Goal: Information Seeking & Learning: Check status

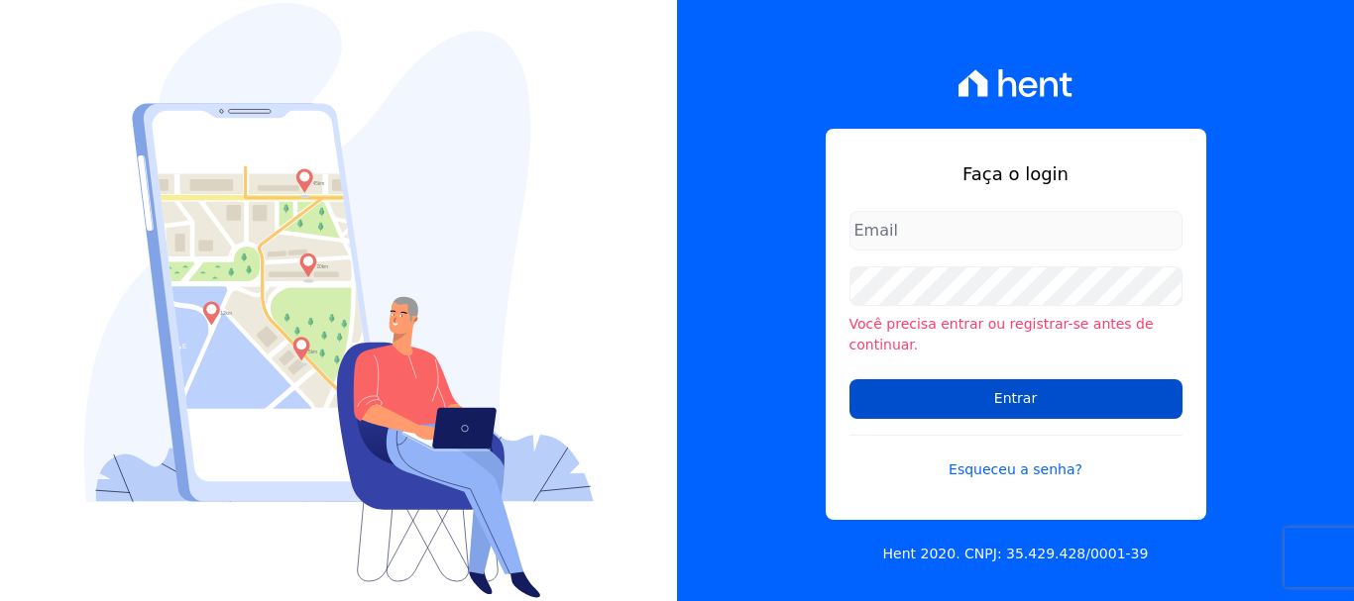
type input "[EMAIL_ADDRESS][DOMAIN_NAME]"
click at [1141, 390] on input "Entrar" at bounding box center [1015, 399] width 333 height 40
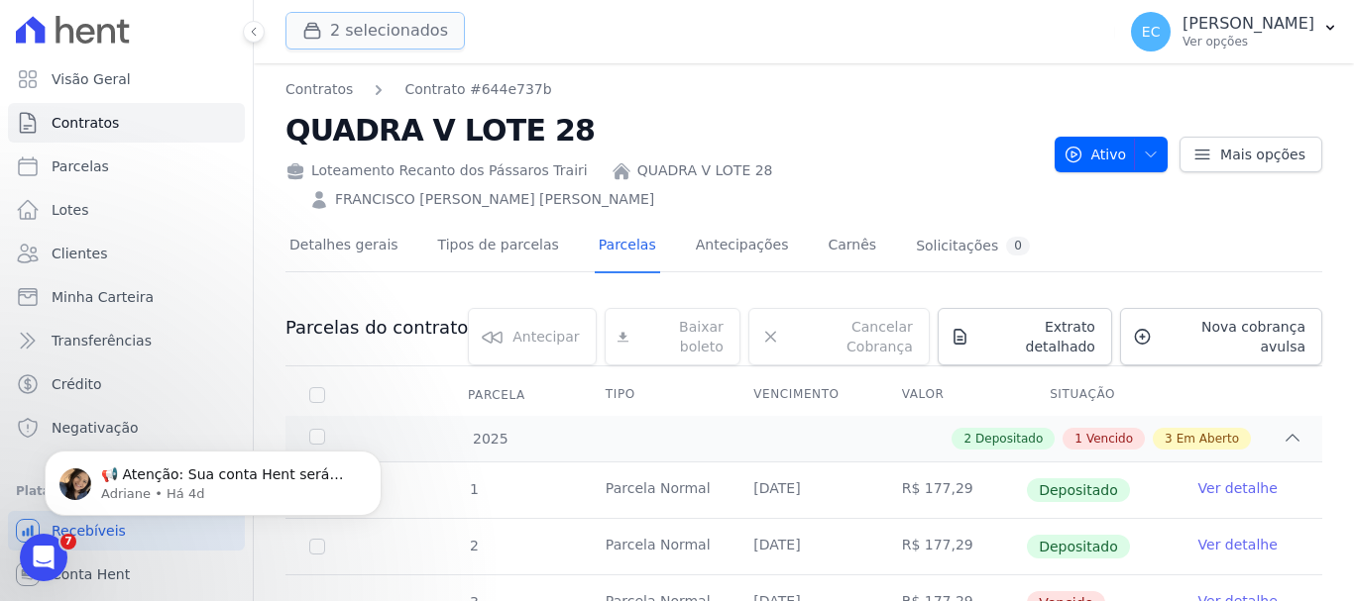
click at [378, 38] on button "2 selecionados" at bounding box center [374, 31] width 179 height 38
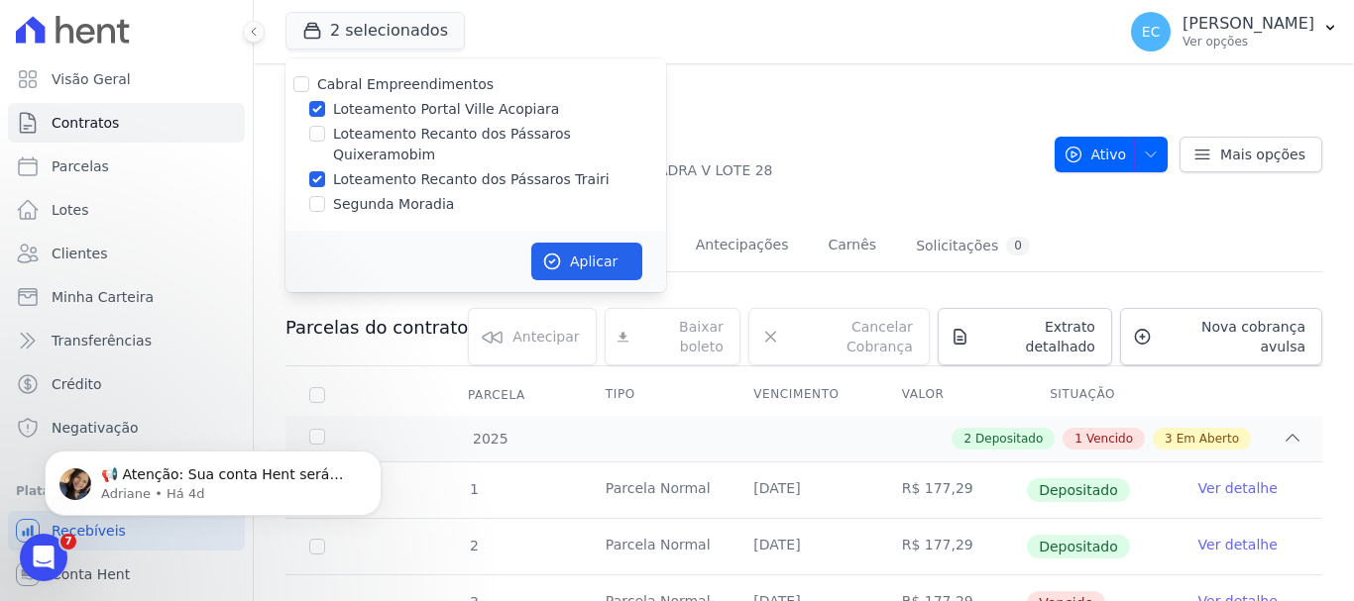
click at [445, 107] on label "Loteamento Portal Ville Acopiara" at bounding box center [446, 109] width 226 height 21
click at [325, 107] on input "Loteamento Portal Ville Acopiara" at bounding box center [317, 109] width 16 height 16
checkbox input "false"
click at [578, 246] on button "Aplicar" at bounding box center [586, 262] width 111 height 38
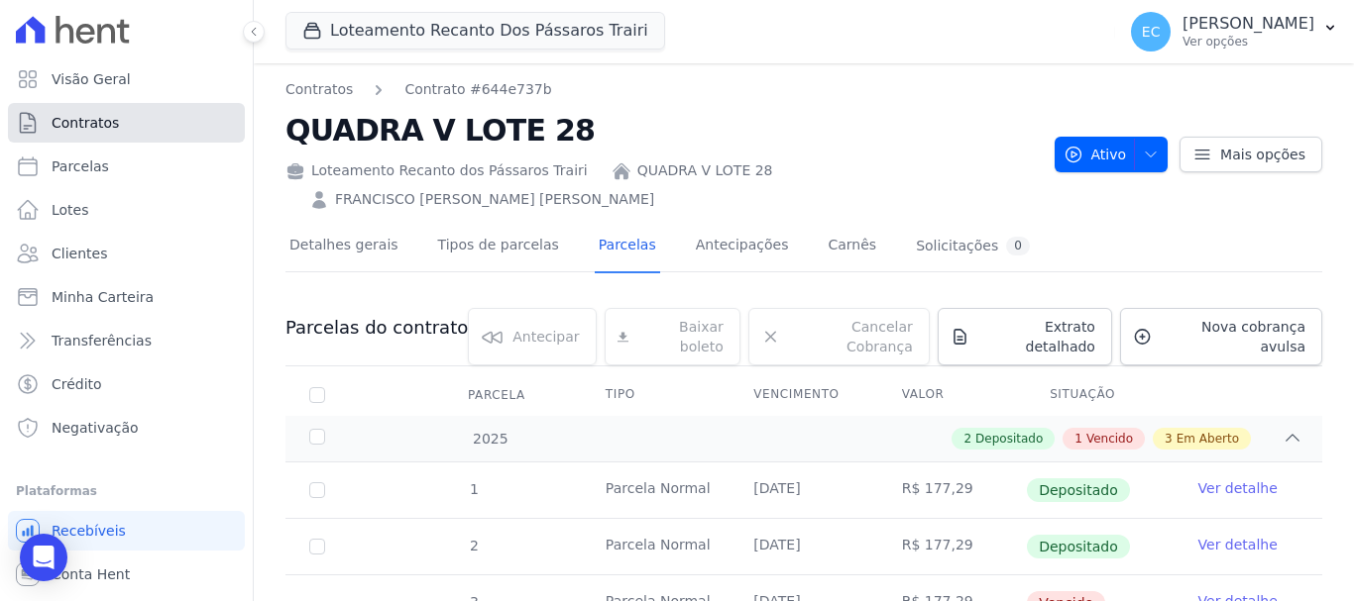
click at [178, 132] on link "Contratos" at bounding box center [126, 123] width 237 height 40
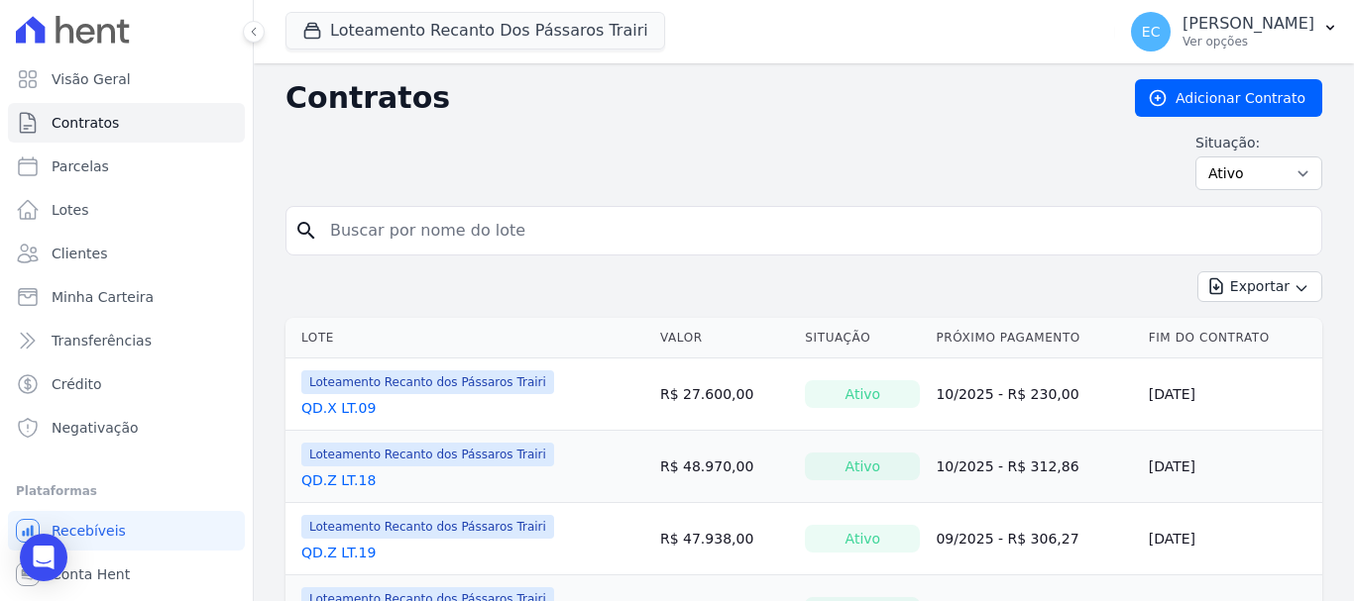
click at [377, 236] on input "search" at bounding box center [815, 231] width 995 height 40
type input "v"
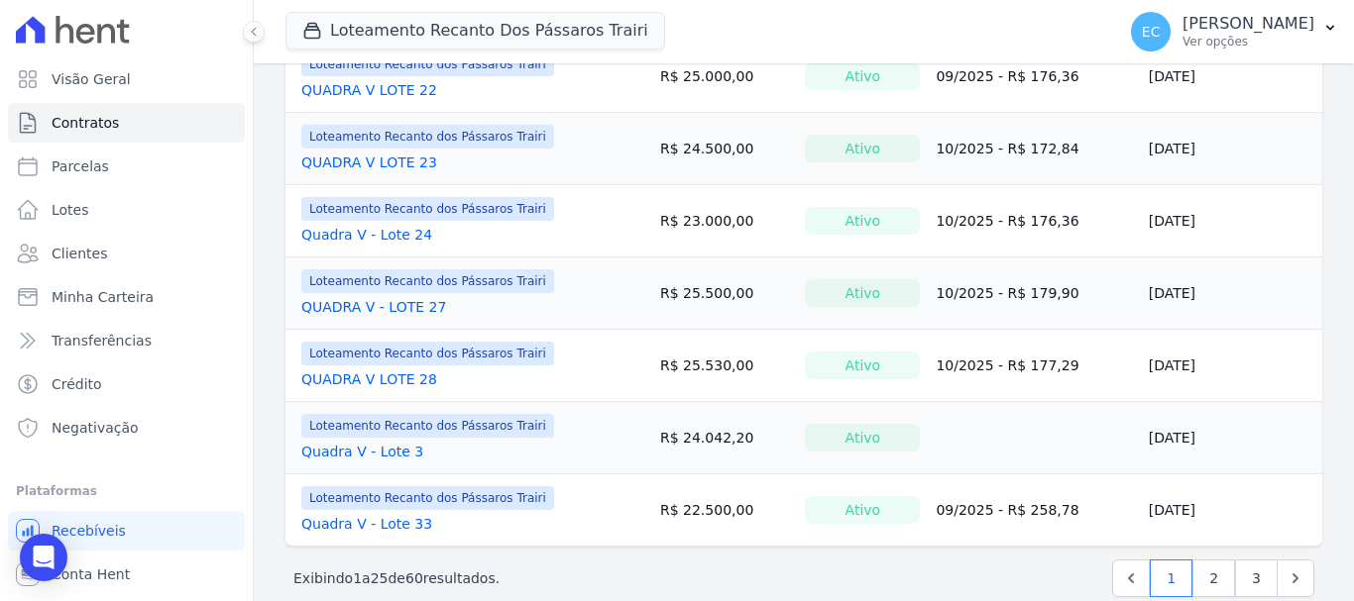
scroll to position [1652, 0]
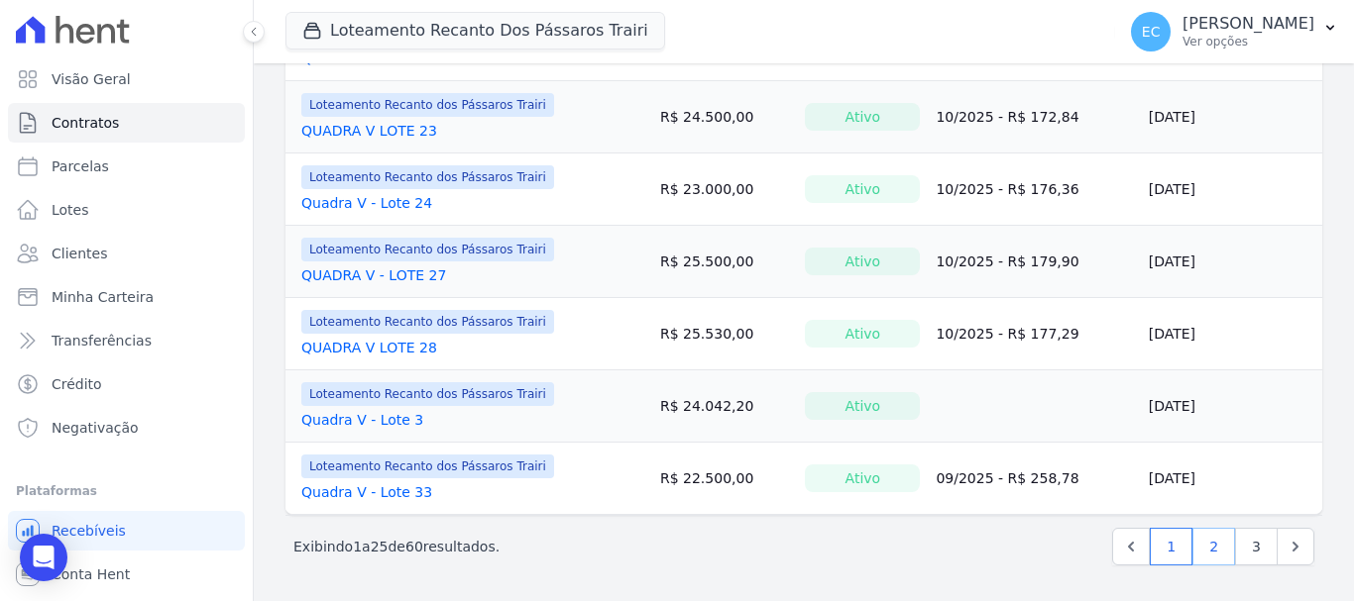
click at [1192, 534] on link "2" at bounding box center [1213, 547] width 43 height 38
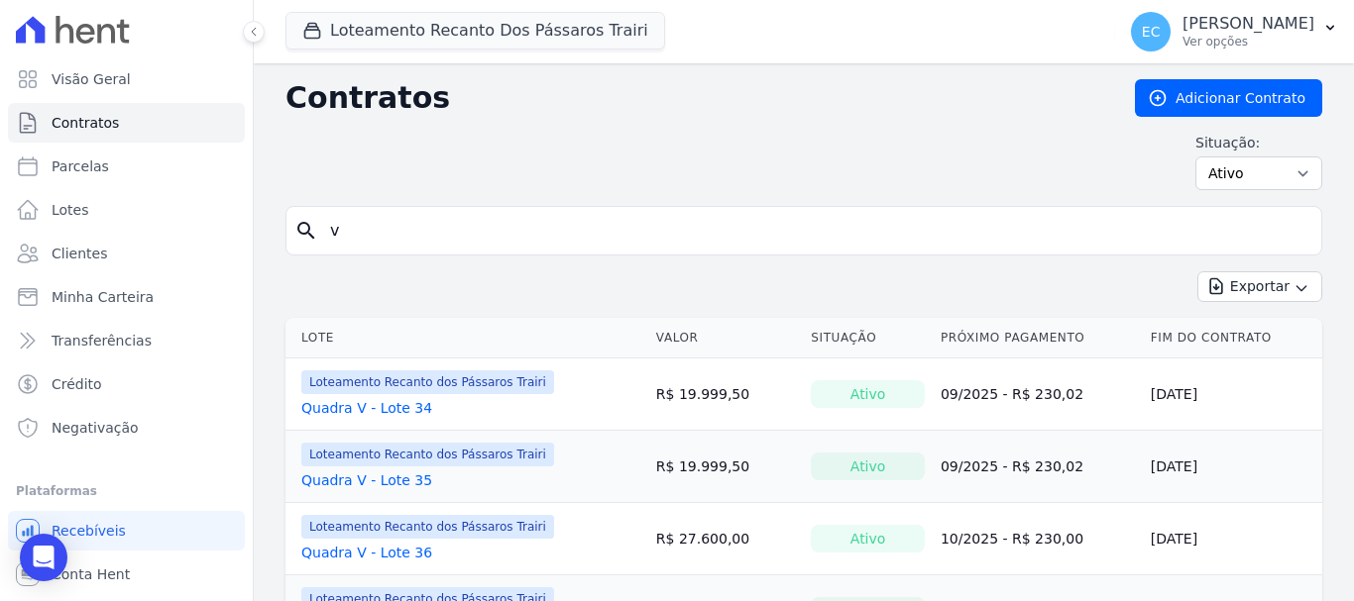
click at [447, 231] on input "v" at bounding box center [815, 231] width 995 height 40
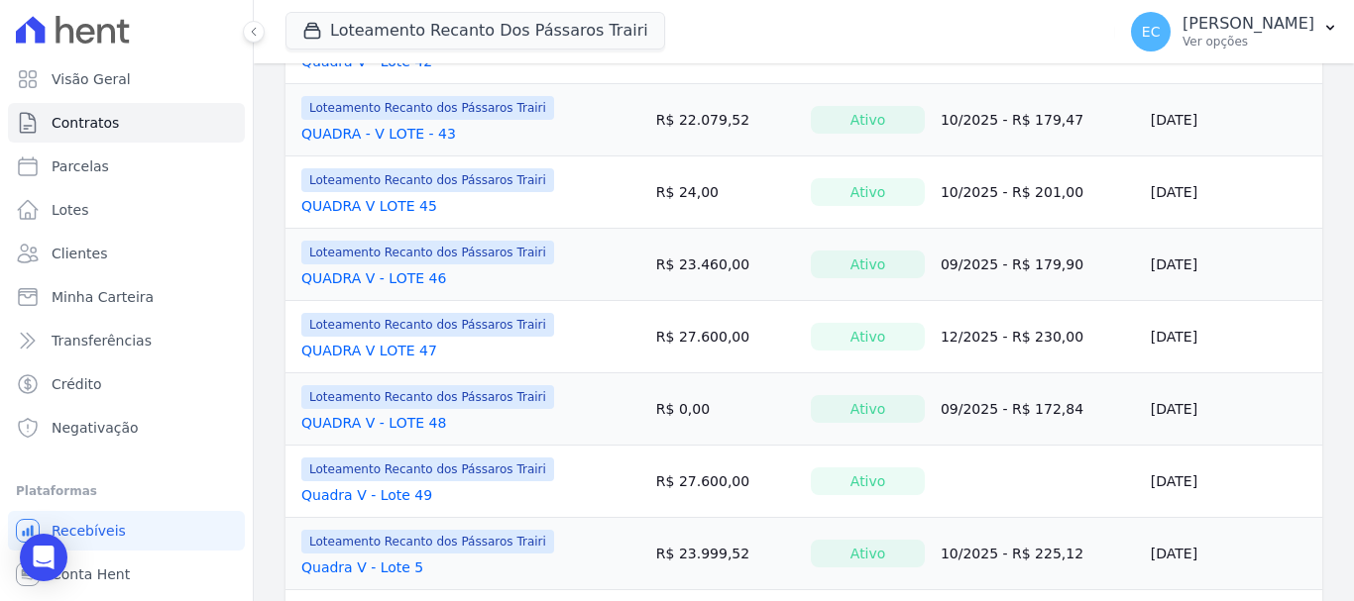
scroll to position [793, 0]
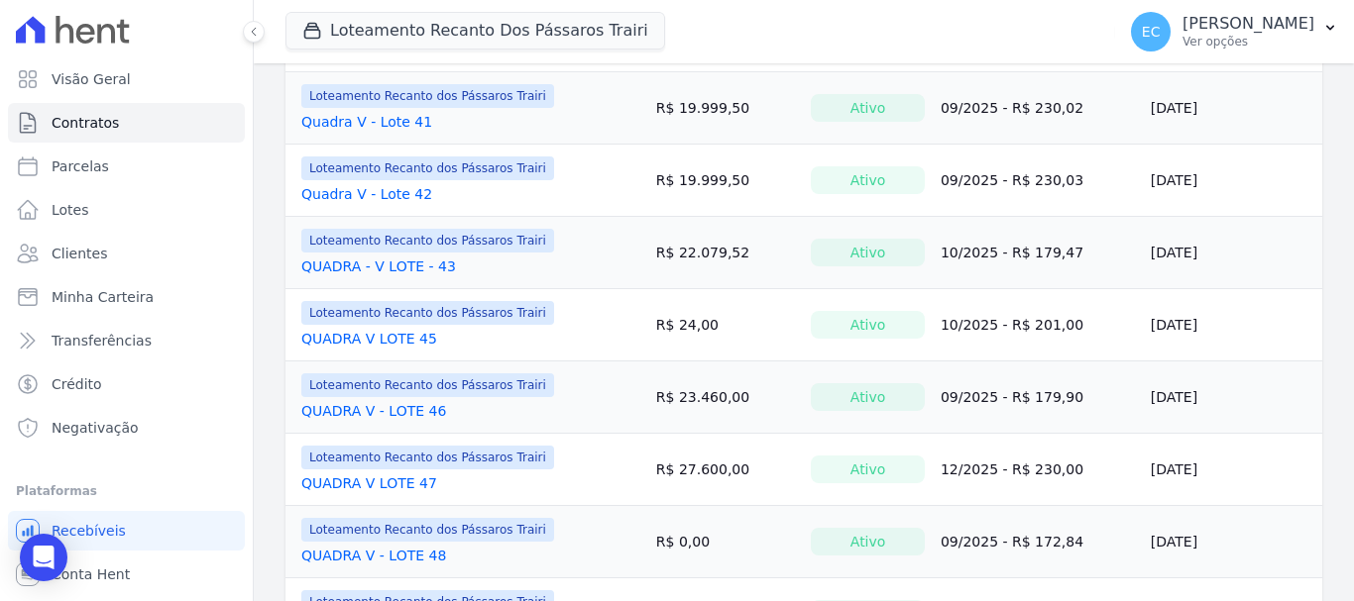
click at [396, 195] on link "Quadra V - Lote 42" at bounding box center [366, 194] width 131 height 20
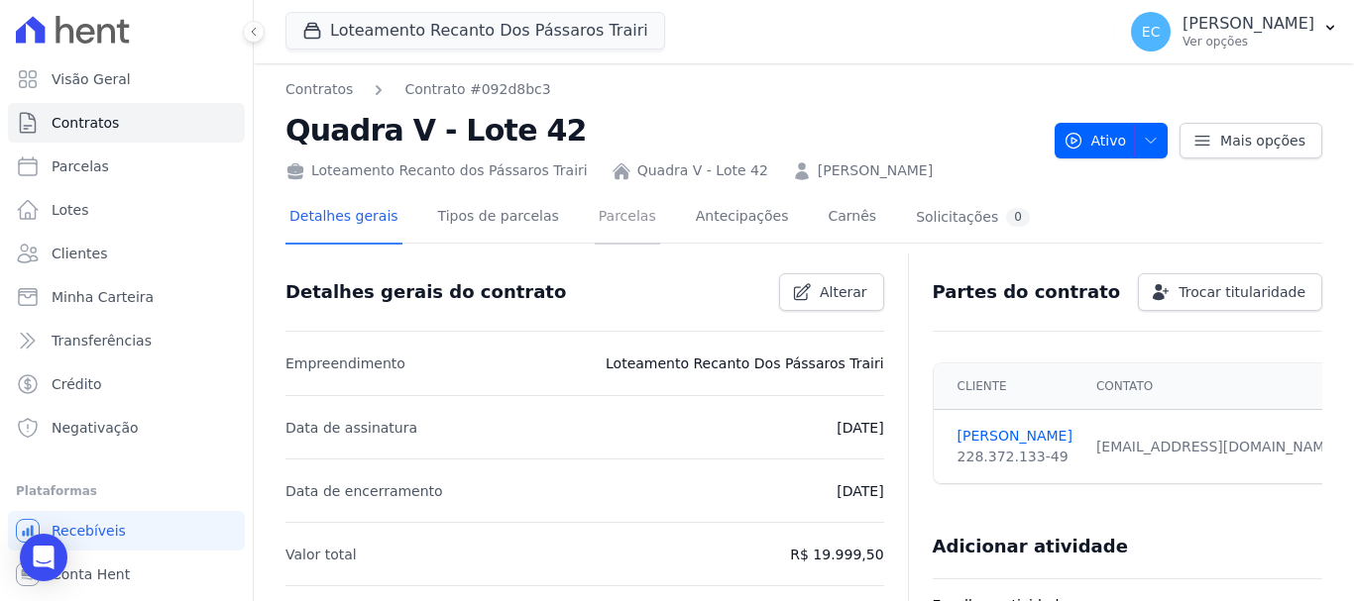
click at [618, 205] on link "Parcelas" at bounding box center [627, 218] width 65 height 53
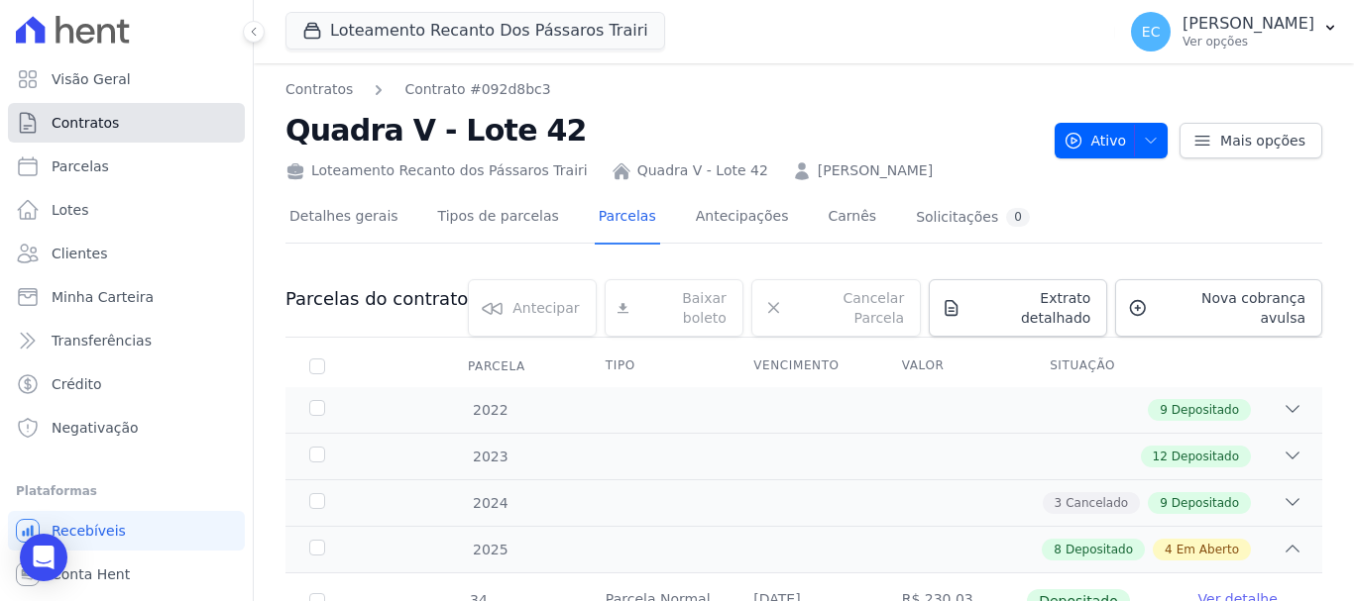
click at [145, 124] on link "Contratos" at bounding box center [126, 123] width 237 height 40
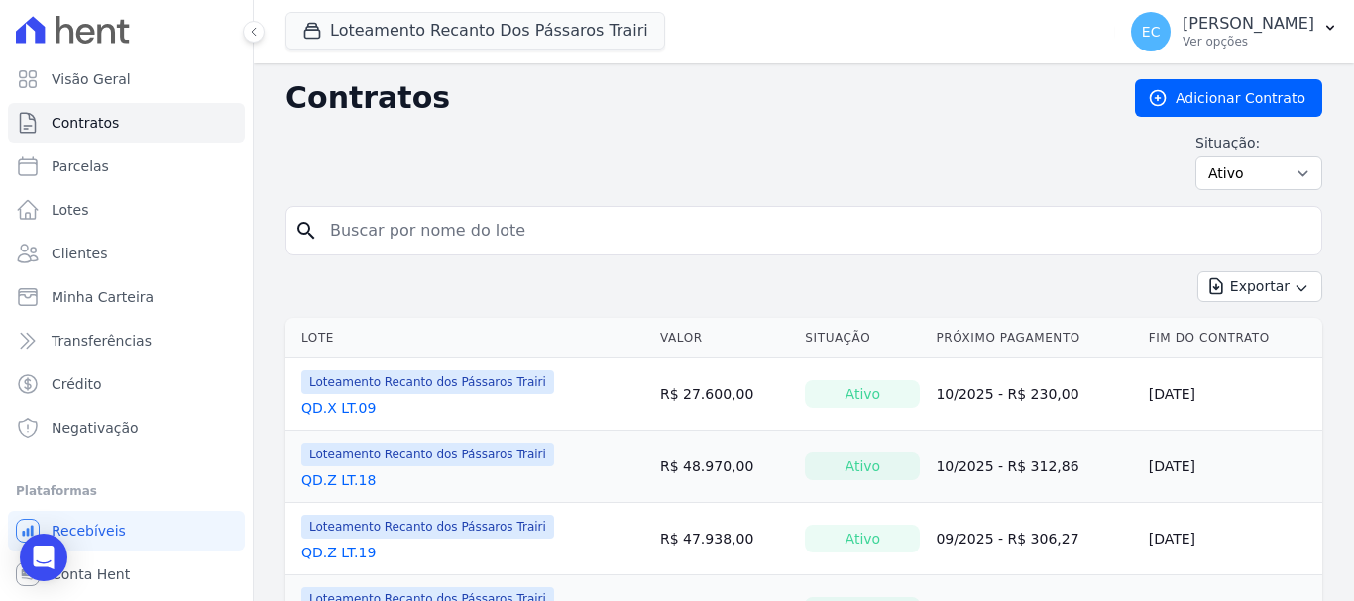
click at [433, 238] on input "search" at bounding box center [815, 231] width 995 height 40
type input "V"
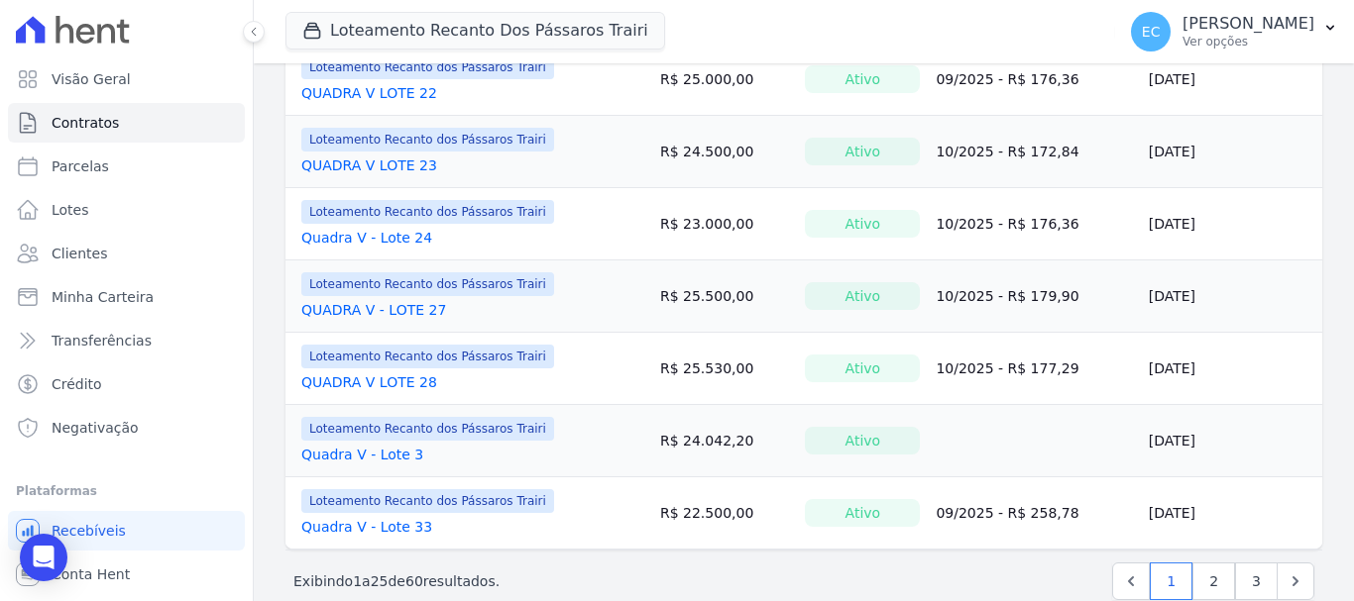
scroll to position [1652, 0]
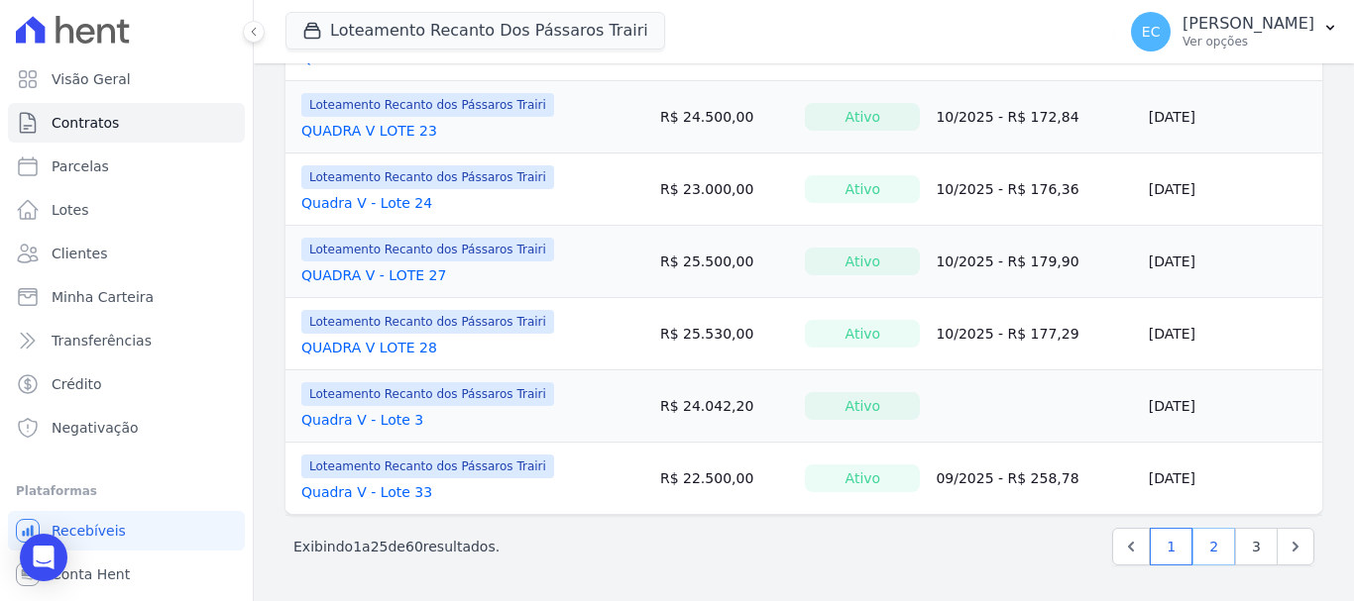
click at [1202, 543] on link "2" at bounding box center [1213, 547] width 43 height 38
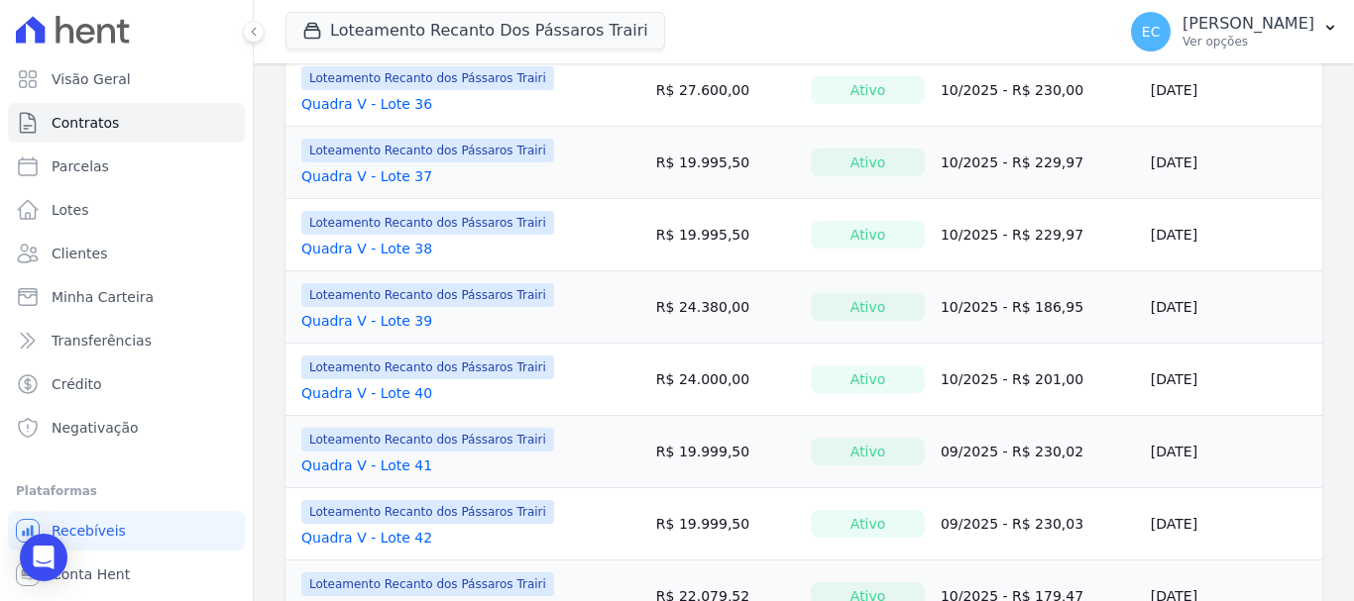
scroll to position [495, 0]
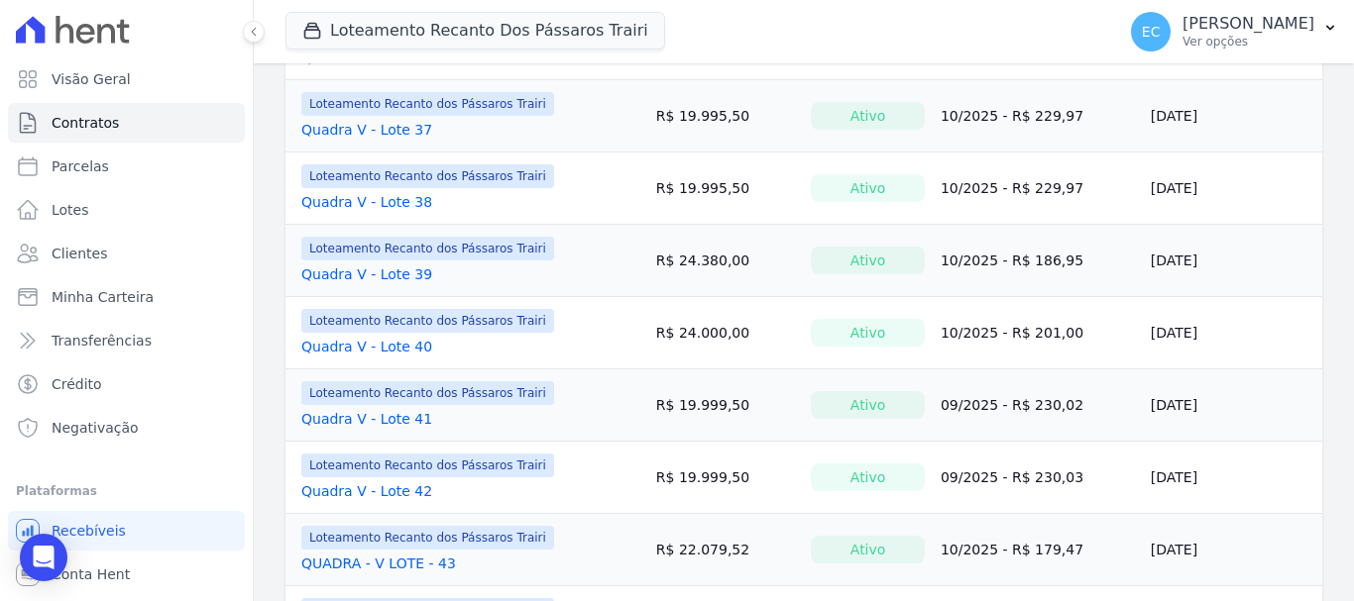
click at [424, 553] on div "Loteamento Recanto dos Pássaros Trairi QUADRA - V LOTE - 43" at bounding box center [427, 550] width 253 height 48
click at [419, 563] on link "QUADRA - V LOTE - 43" at bounding box center [378, 564] width 155 height 20
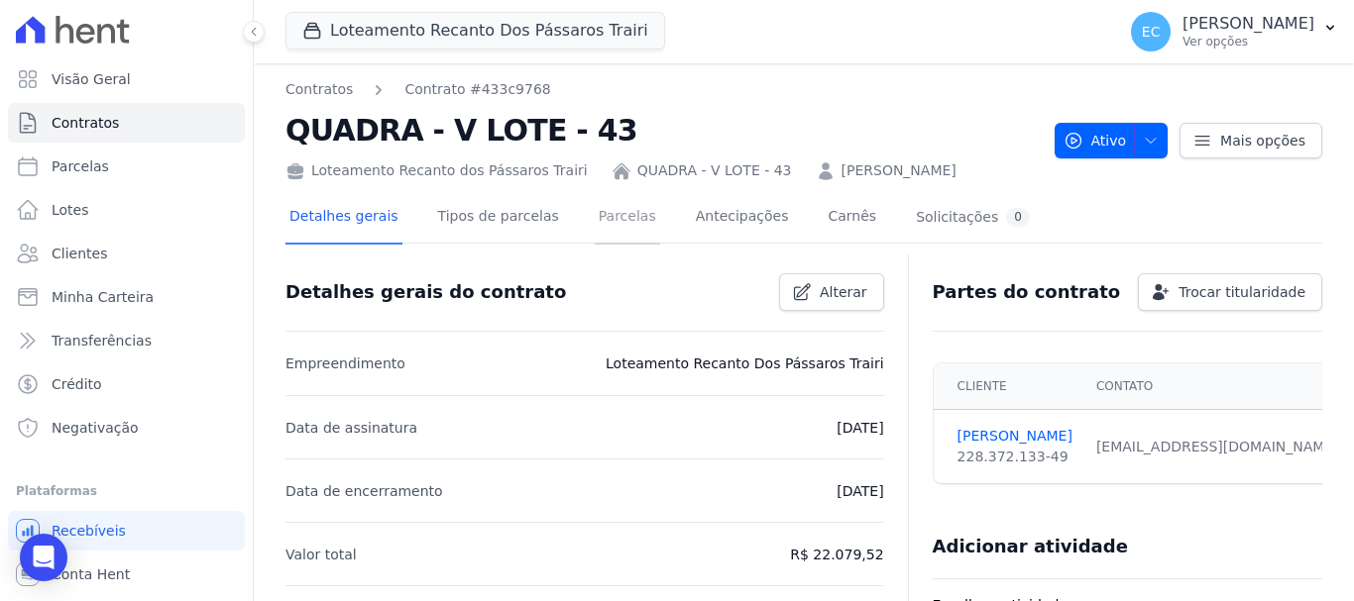
click at [595, 227] on link "Parcelas" at bounding box center [627, 218] width 65 height 53
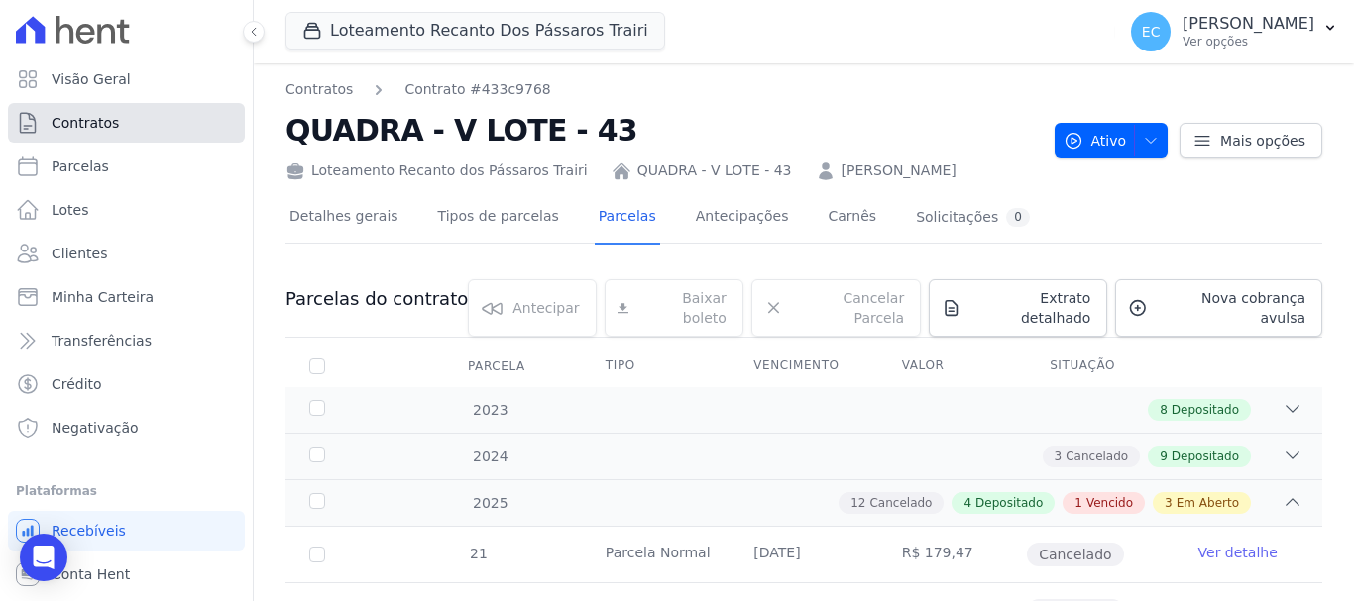
click at [140, 128] on link "Contratos" at bounding box center [126, 123] width 237 height 40
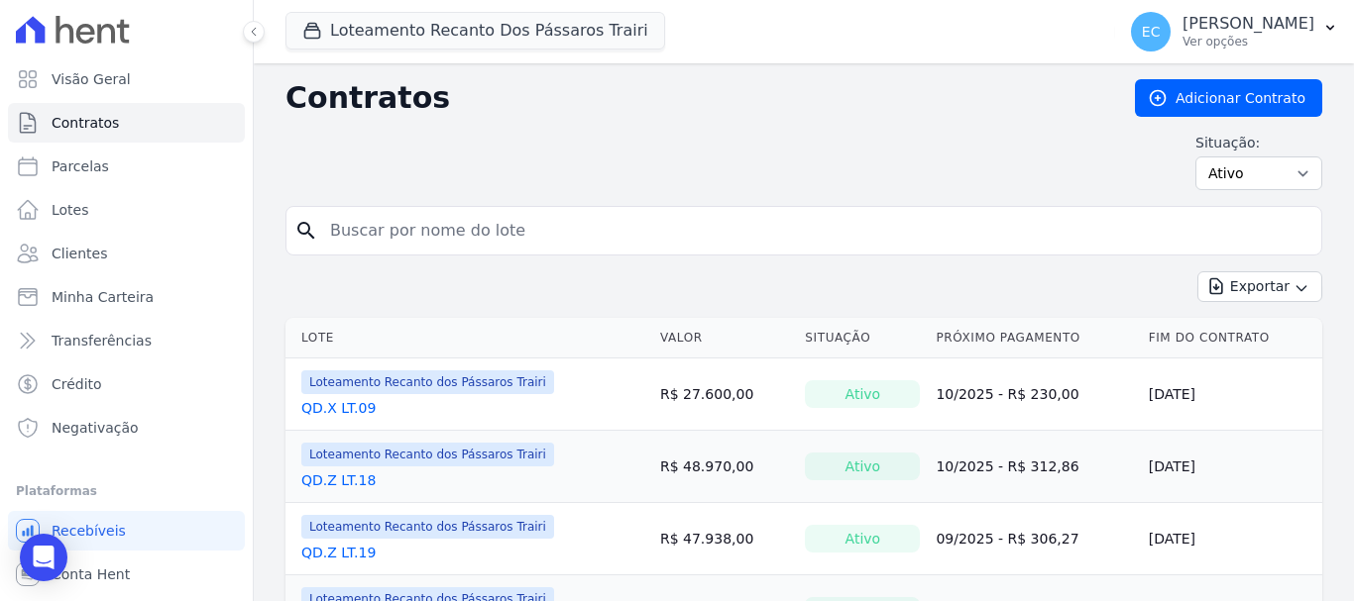
click at [354, 226] on input "search" at bounding box center [815, 231] width 995 height 40
type input "z"
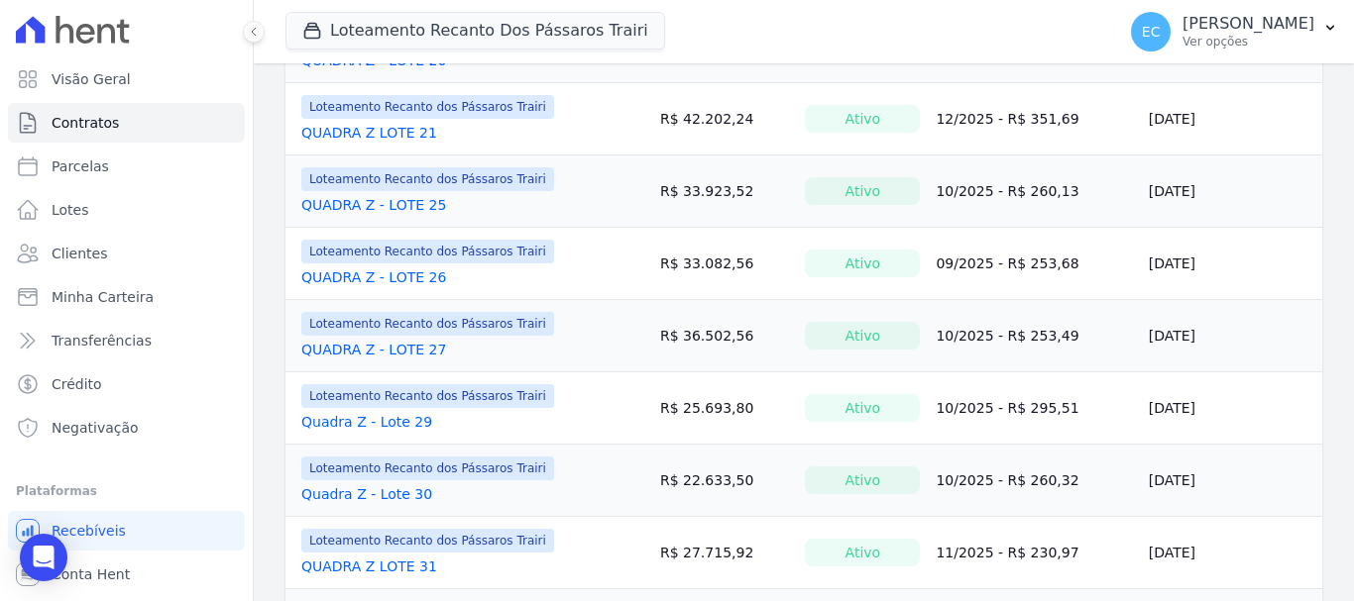
scroll to position [1387, 0]
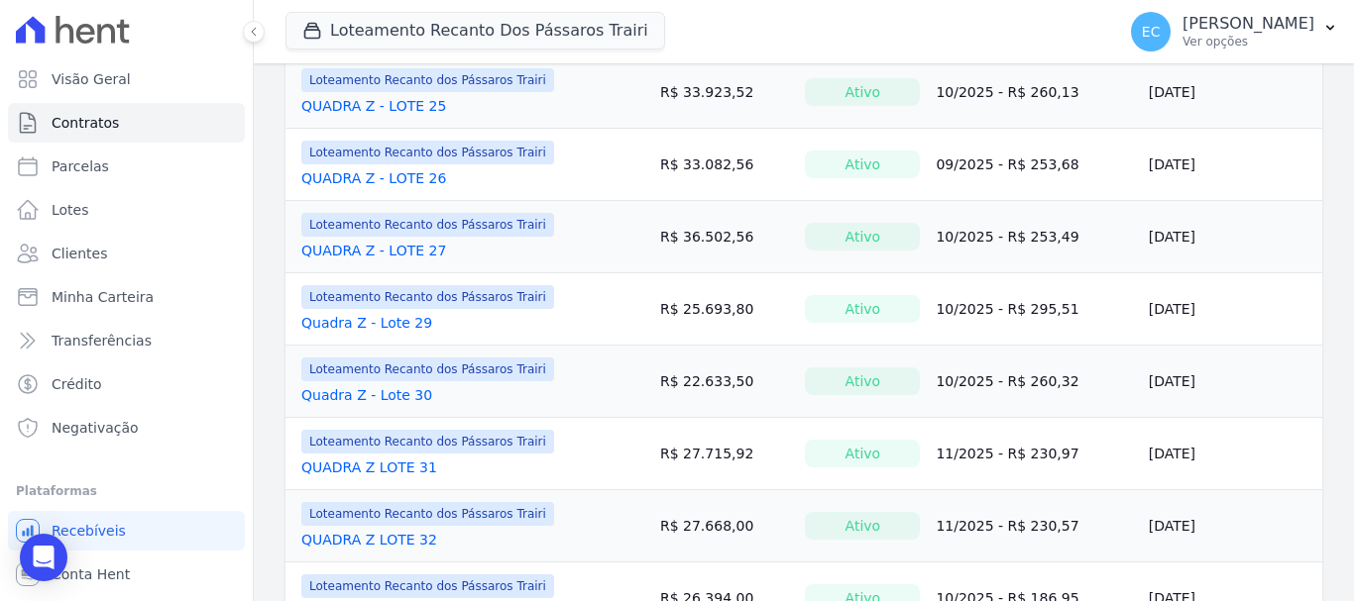
click at [380, 316] on link "Quadra Z - Lote 29" at bounding box center [366, 323] width 131 height 20
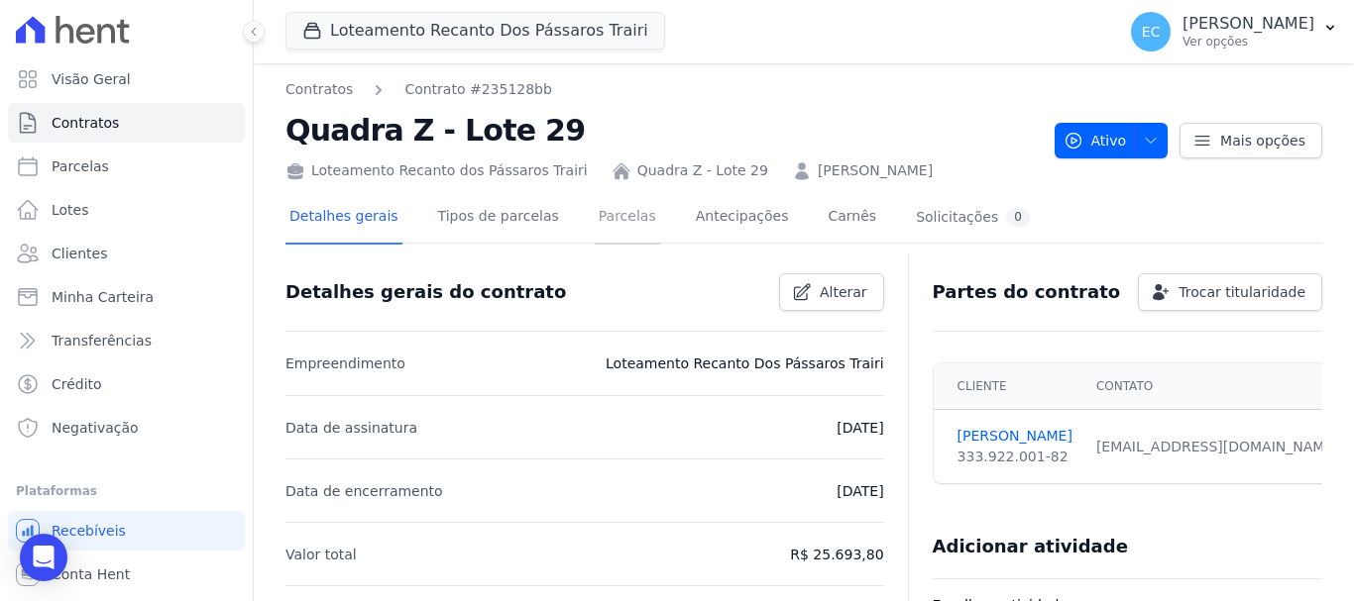
click at [595, 214] on link "Parcelas" at bounding box center [627, 218] width 65 height 53
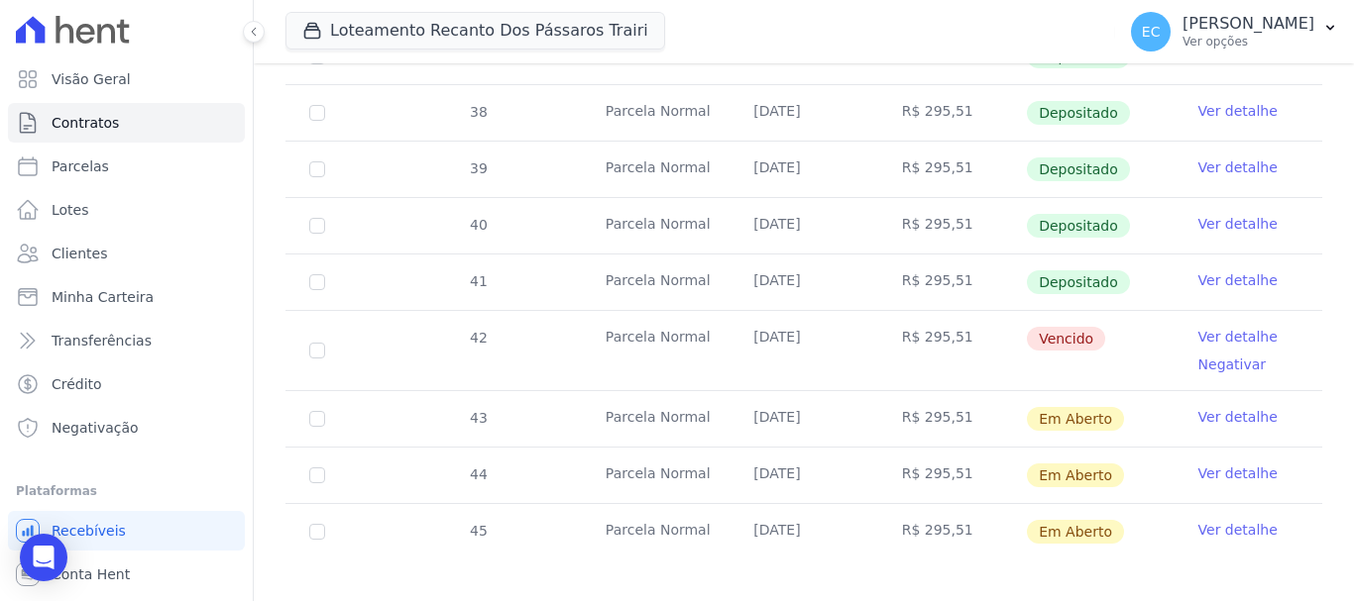
scroll to position [716, 0]
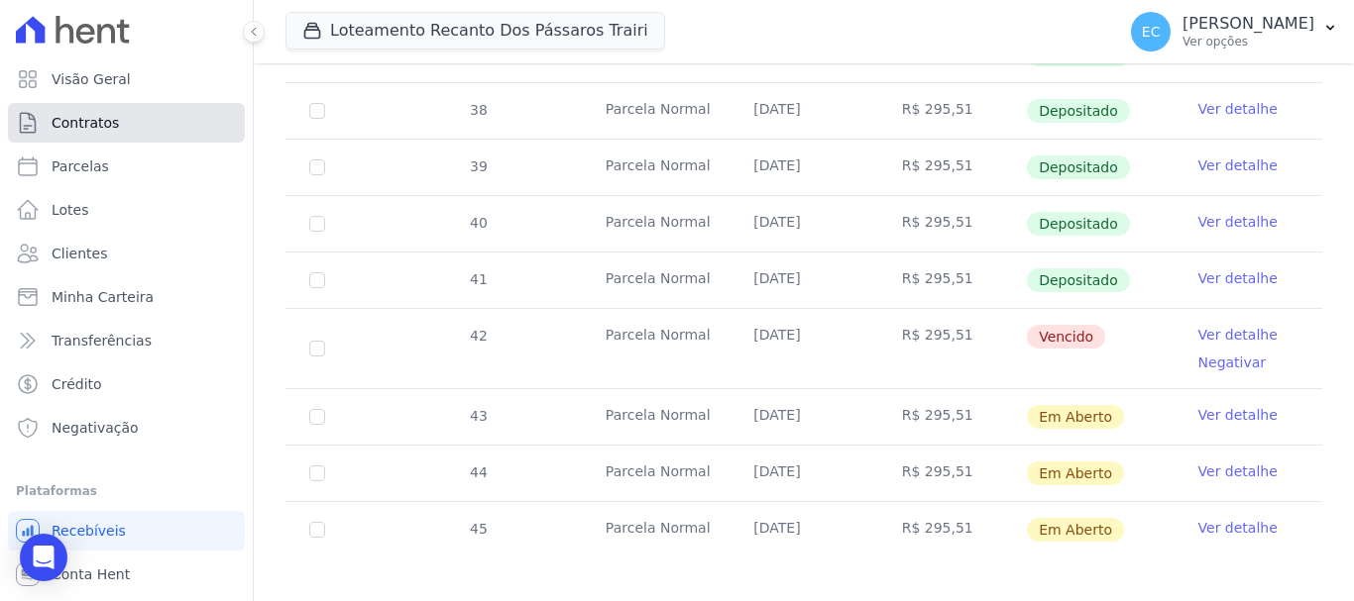
click at [147, 132] on link "Contratos" at bounding box center [126, 123] width 237 height 40
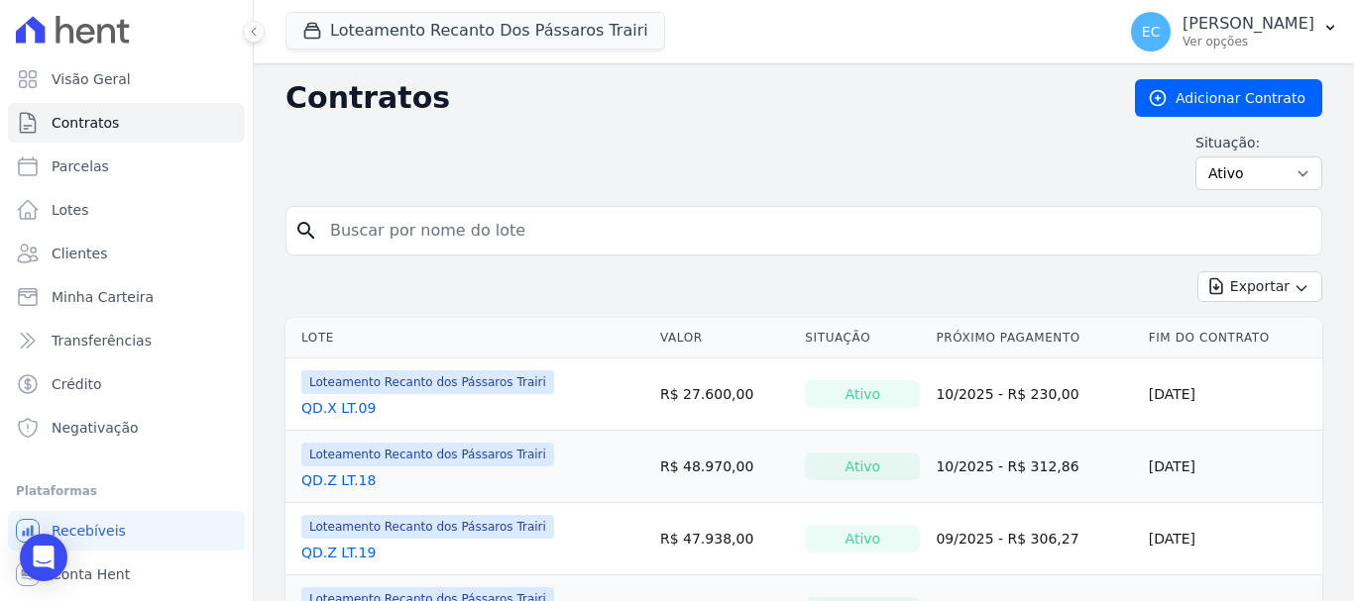
click at [454, 224] on input "search" at bounding box center [815, 231] width 995 height 40
click at [452, 231] on input "search" at bounding box center [815, 231] width 995 height 40
type input "z"
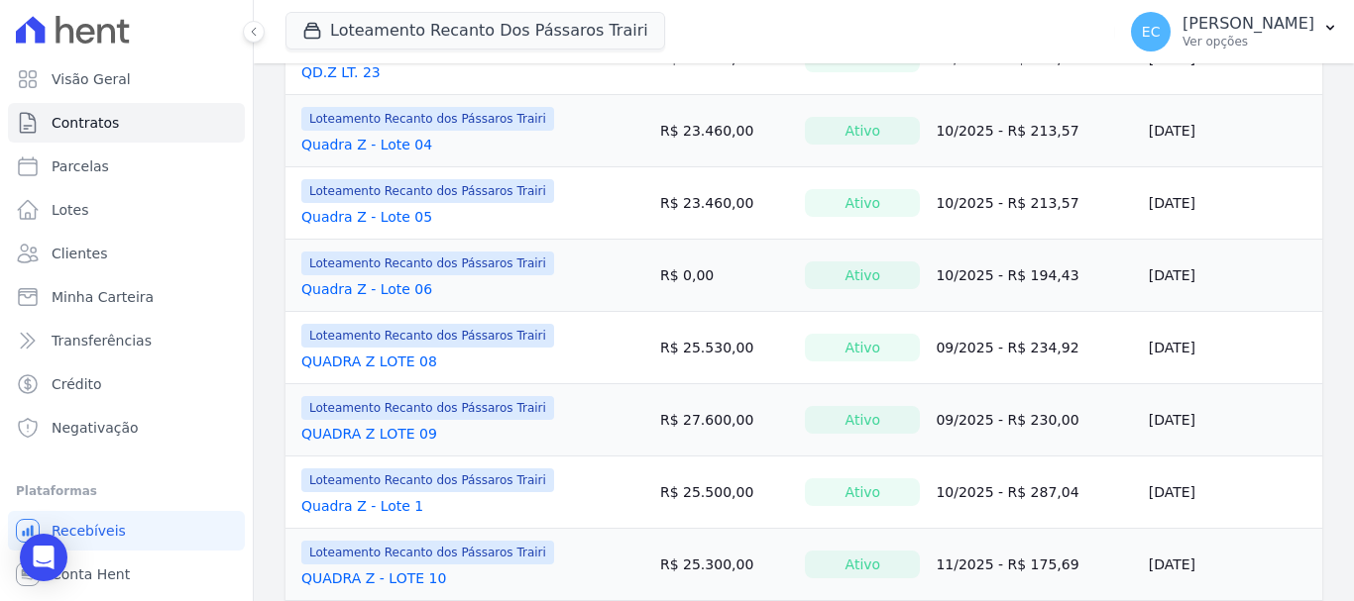
scroll to position [595, 0]
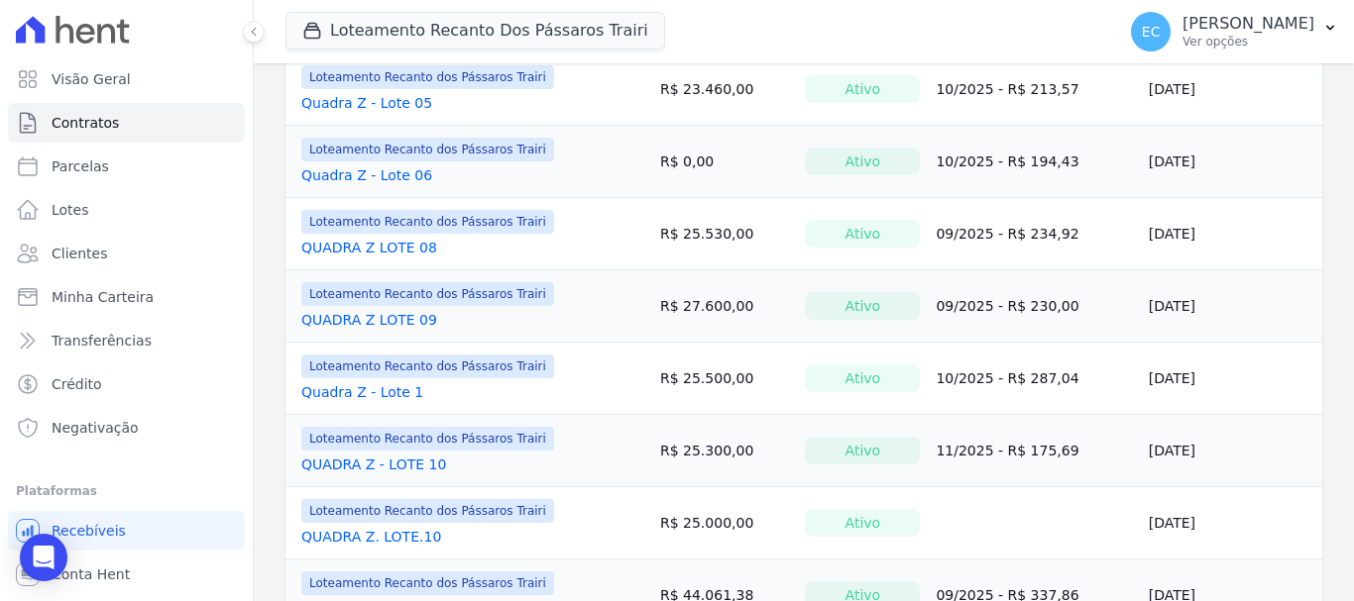
click at [415, 169] on link "Quadra Z - Lote 06" at bounding box center [366, 175] width 131 height 20
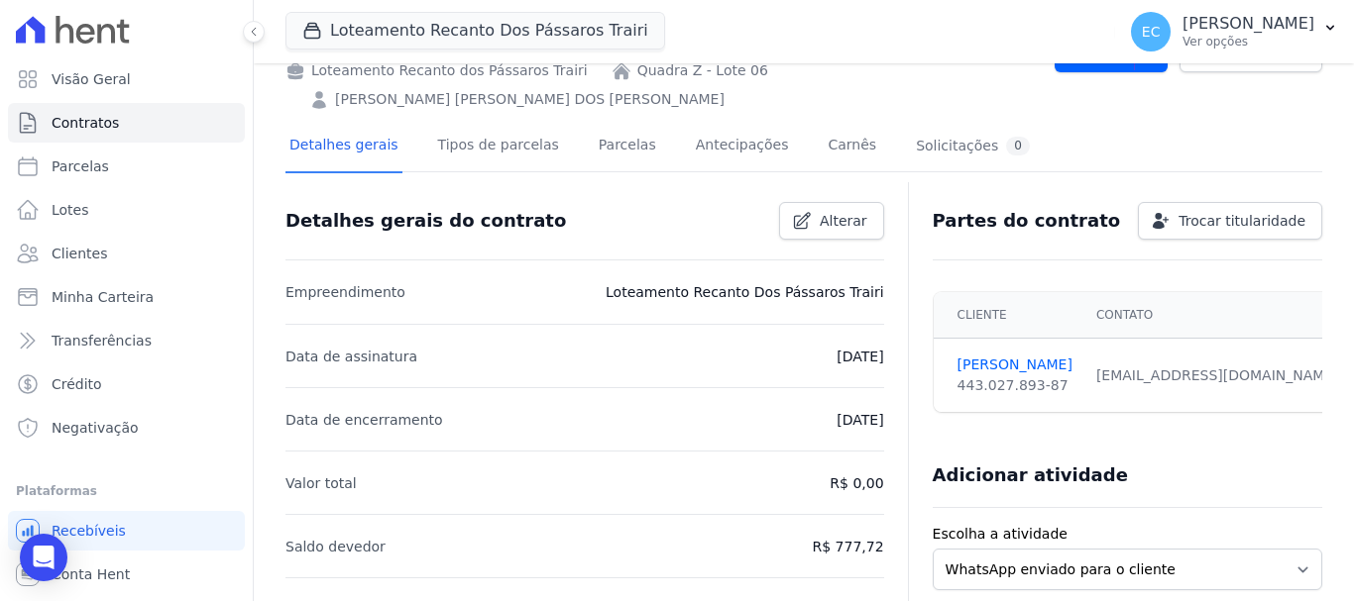
scroll to position [99, 0]
click at [606, 124] on link "Parcelas" at bounding box center [627, 148] width 65 height 53
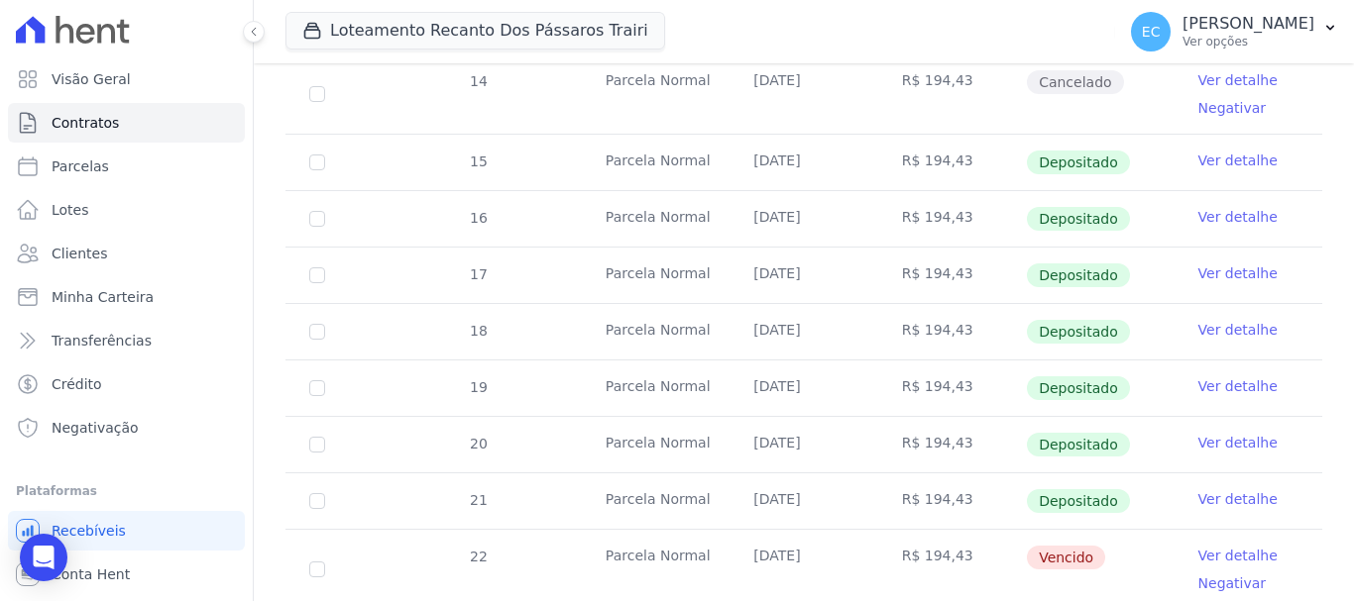
scroll to position [694, 0]
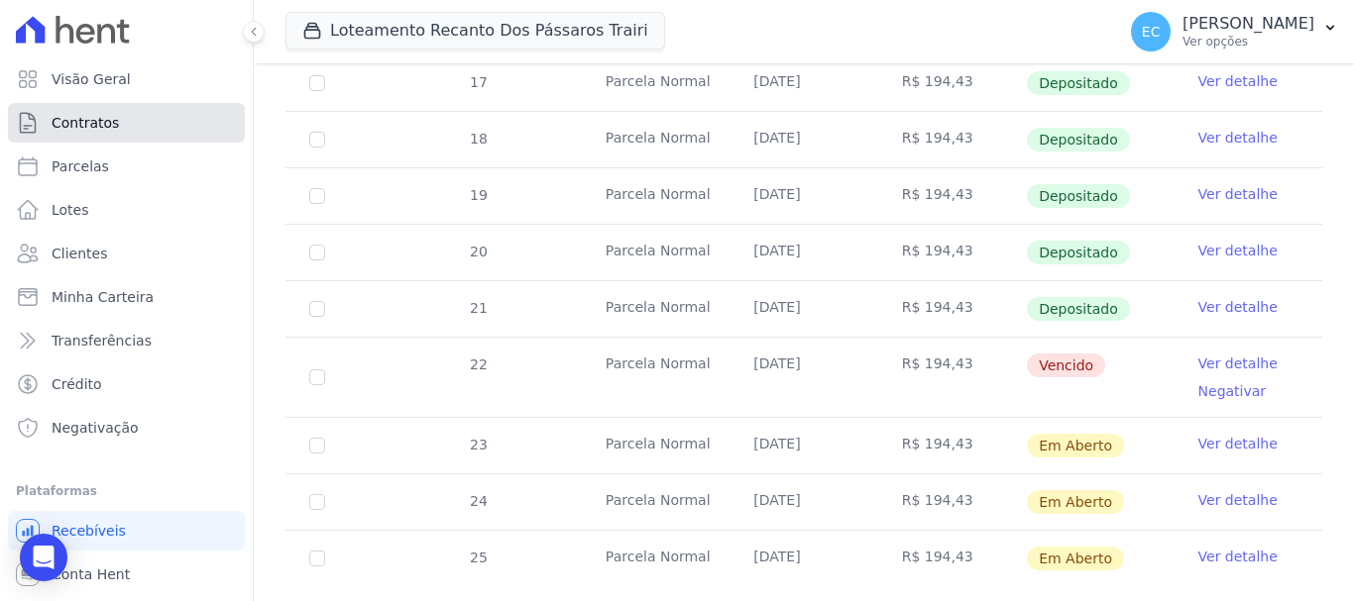
click at [119, 118] on link "Contratos" at bounding box center [126, 123] width 237 height 40
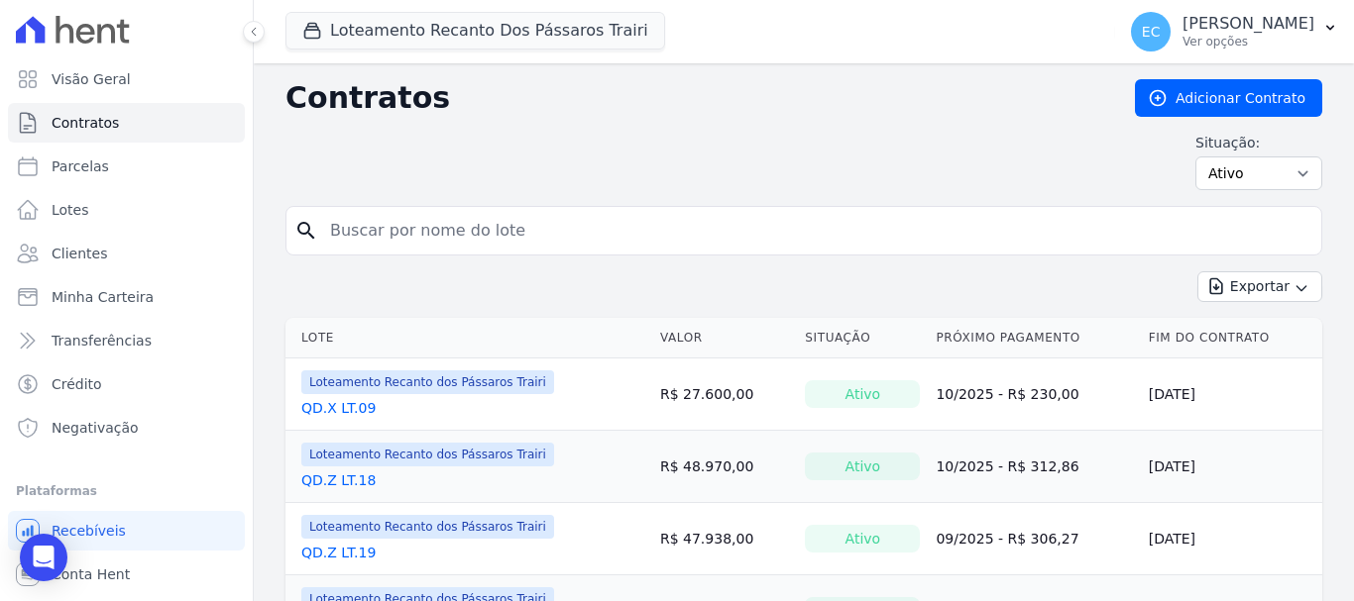
click at [342, 233] on input "search" at bounding box center [815, 231] width 995 height 40
type input "x"
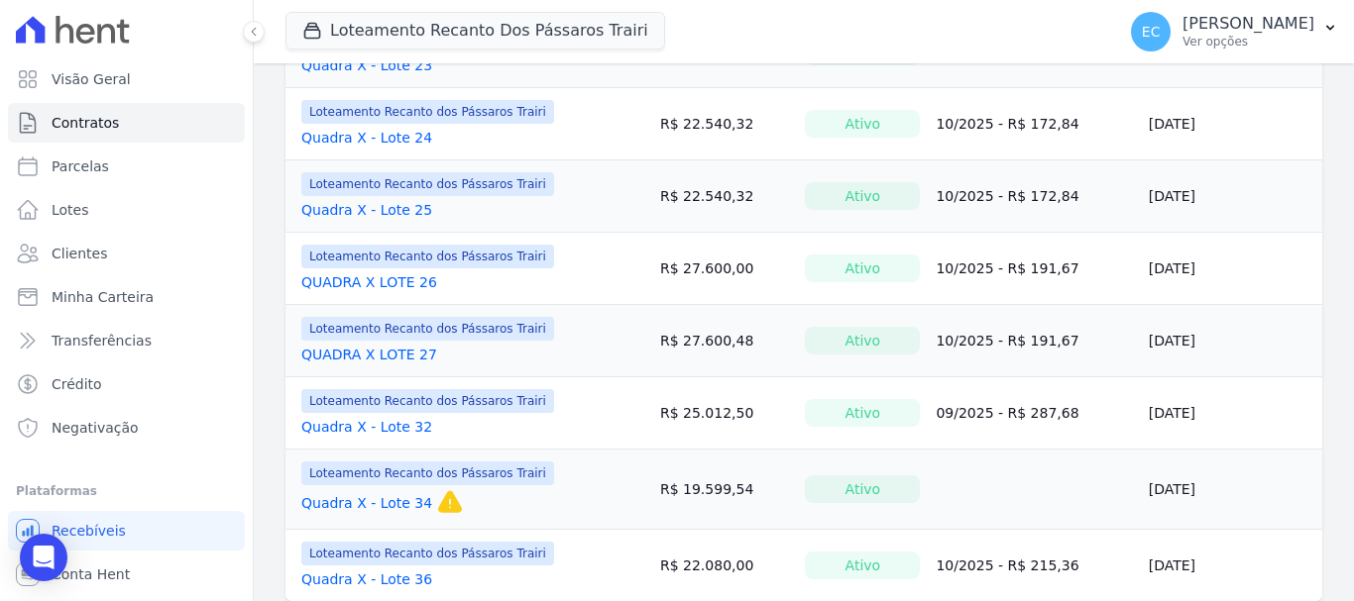
scroll to position [1660, 0]
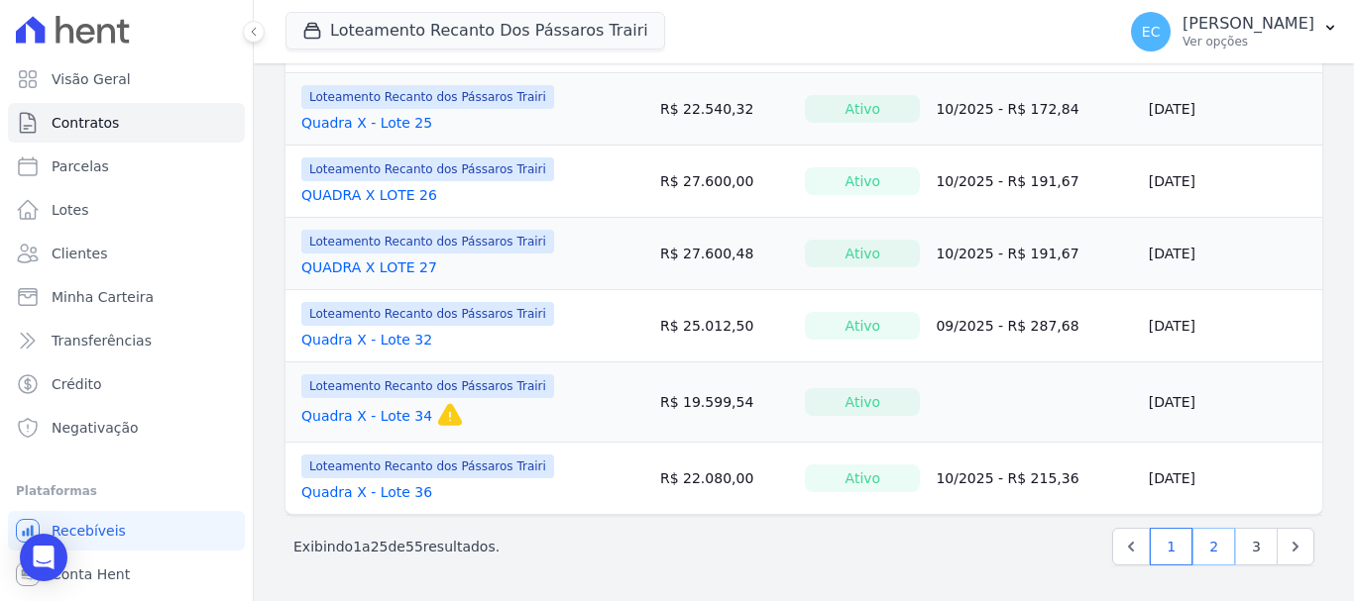
click at [1196, 547] on link "2" at bounding box center [1213, 547] width 43 height 38
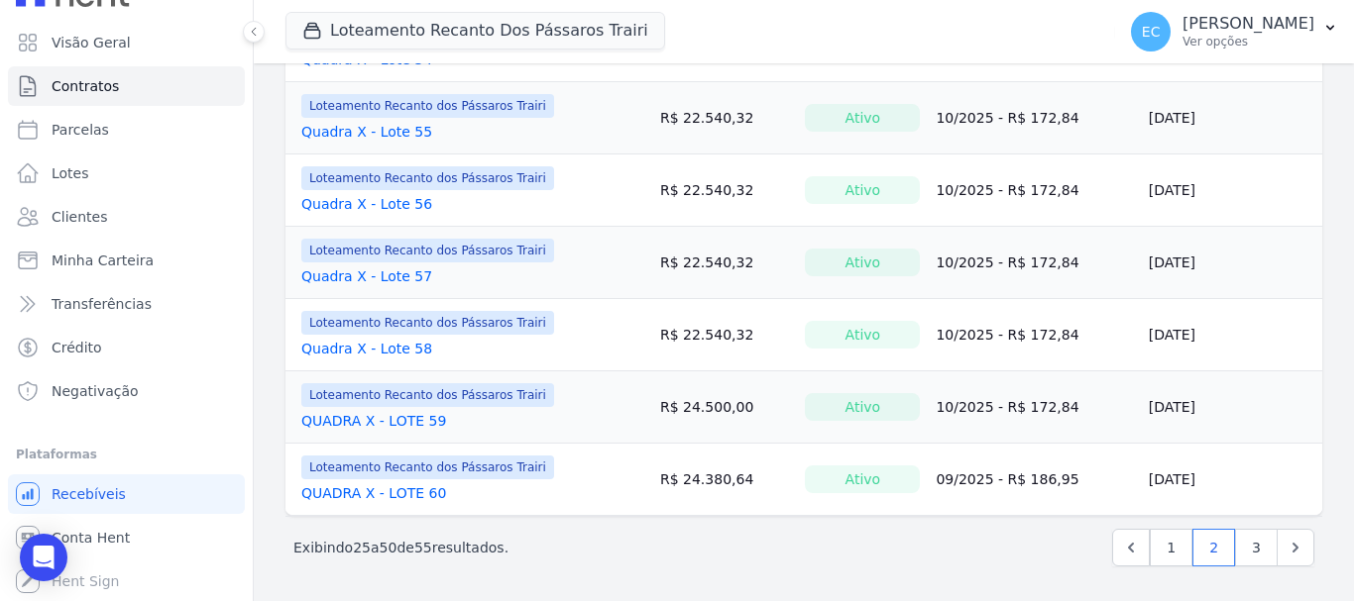
scroll to position [1652, 0]
click at [1239, 537] on link "3" at bounding box center [1256, 547] width 43 height 38
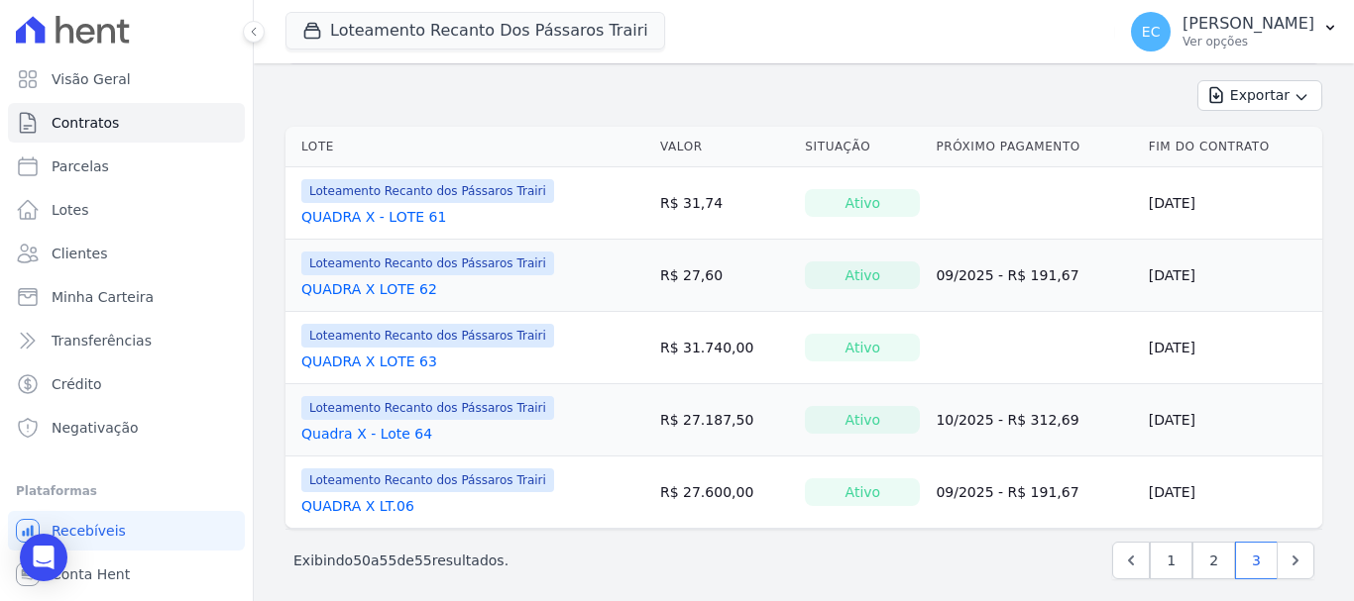
scroll to position [198, 0]
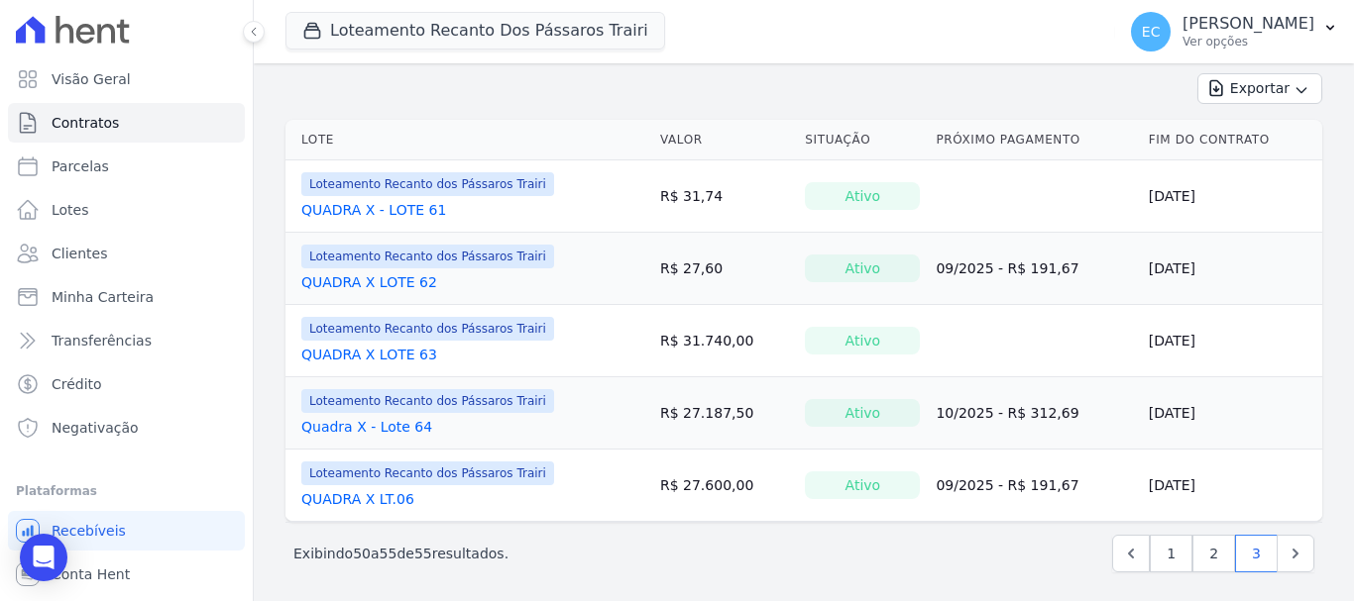
click at [383, 433] on link "Quadra X - Lote 64" at bounding box center [366, 427] width 131 height 20
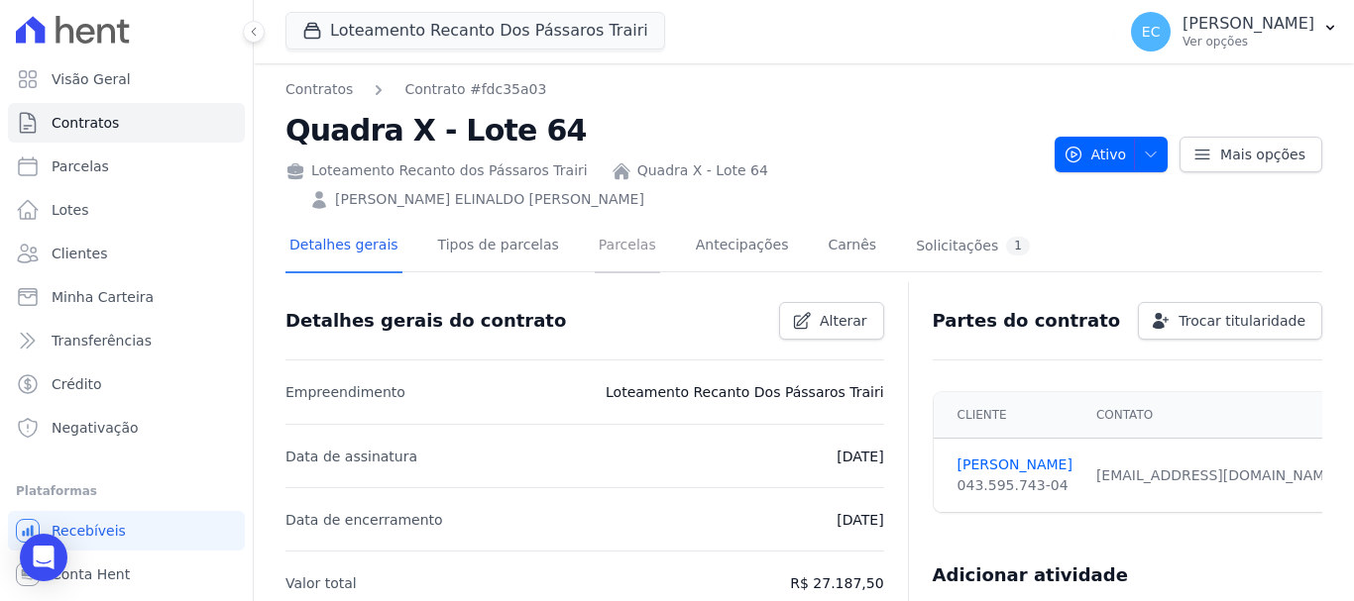
click at [595, 221] on link "Parcelas" at bounding box center [627, 247] width 65 height 53
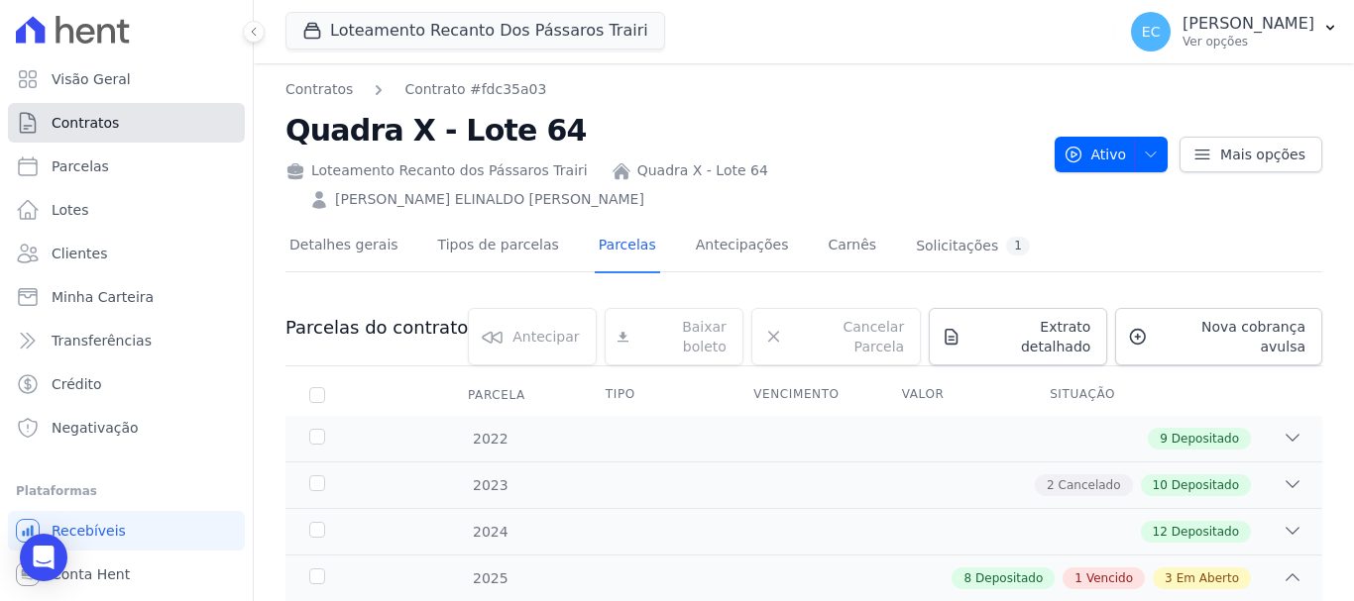
click at [121, 122] on link "Contratos" at bounding box center [126, 123] width 237 height 40
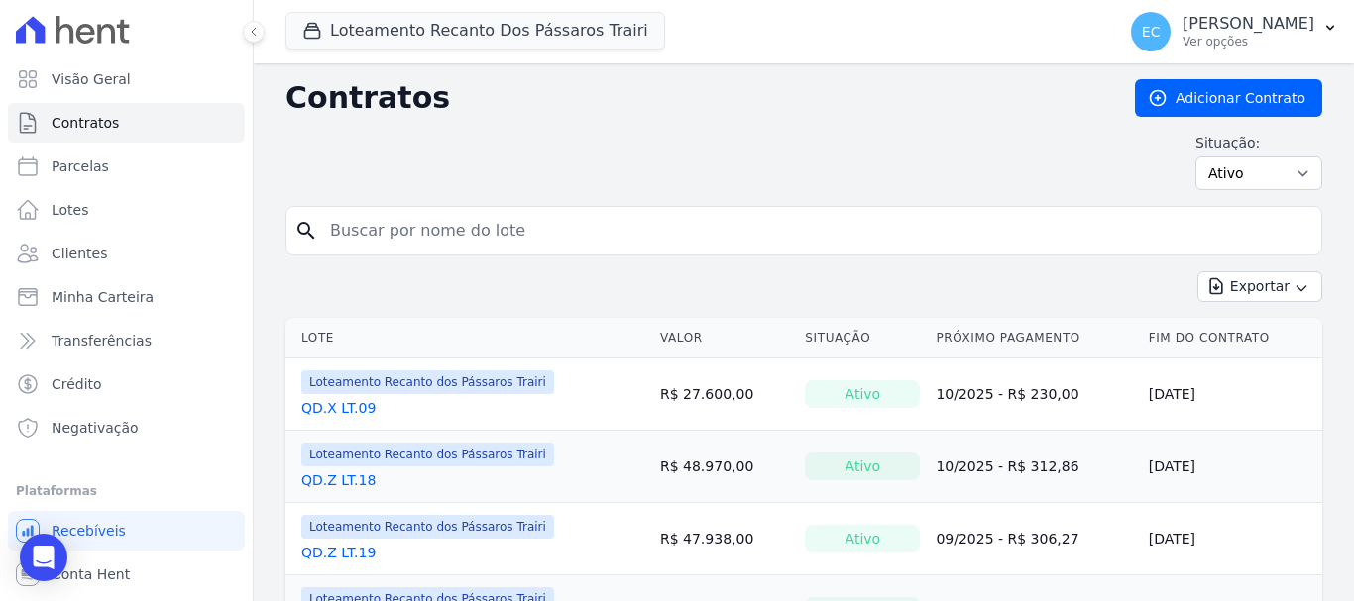
click at [355, 234] on input "search" at bounding box center [815, 231] width 995 height 40
type input "x"
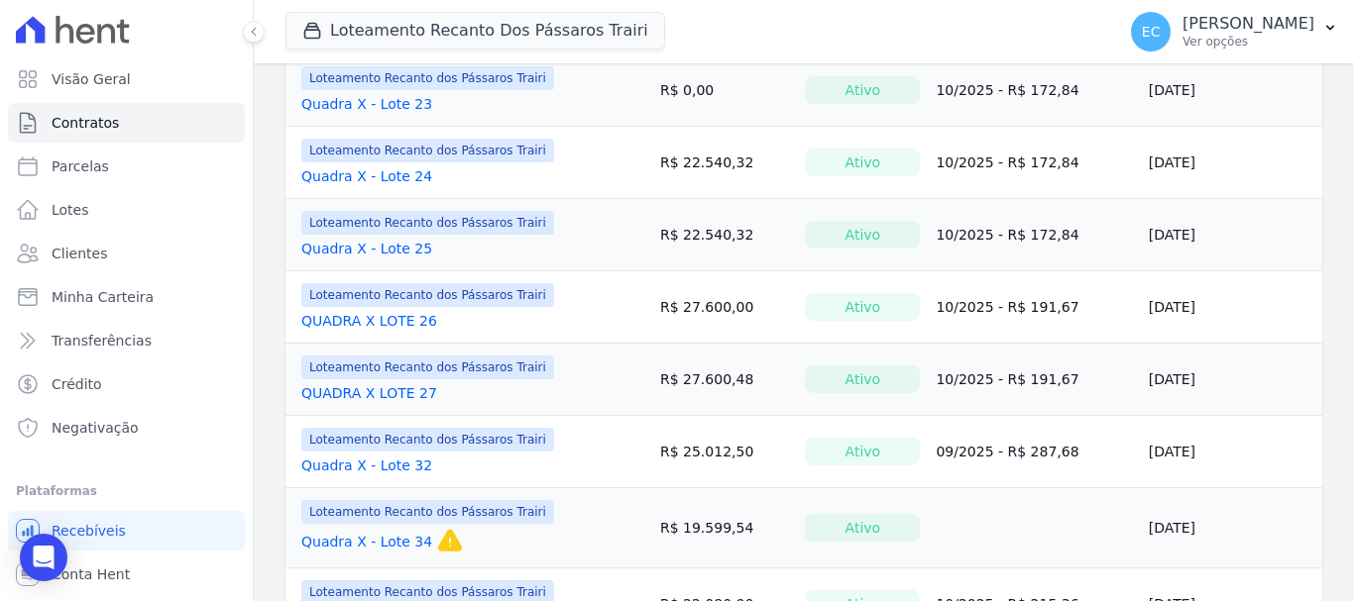
scroll to position [1660, 0]
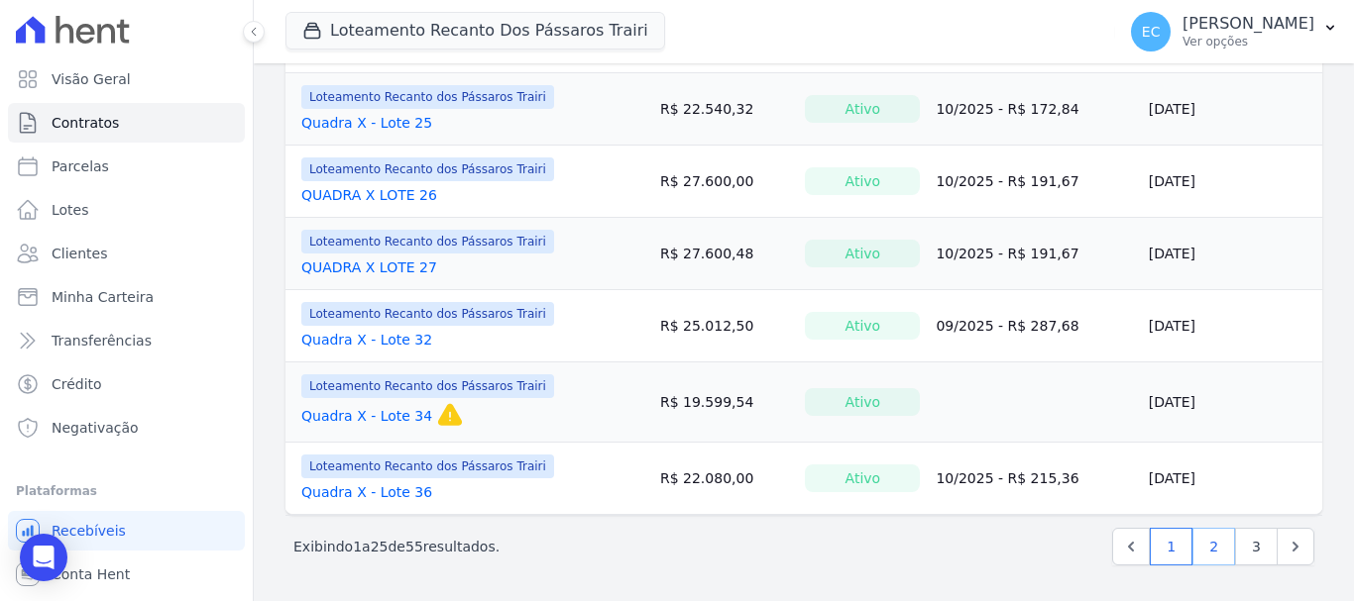
click at [1197, 545] on link "2" at bounding box center [1213, 547] width 43 height 38
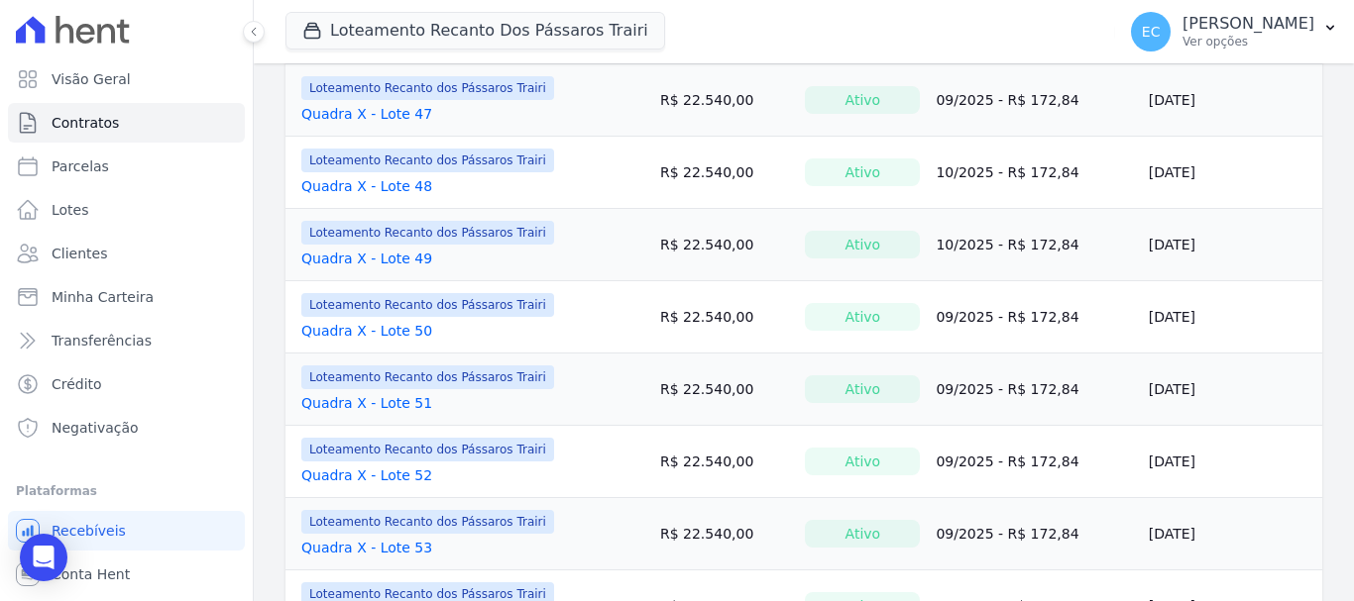
scroll to position [1189, 0]
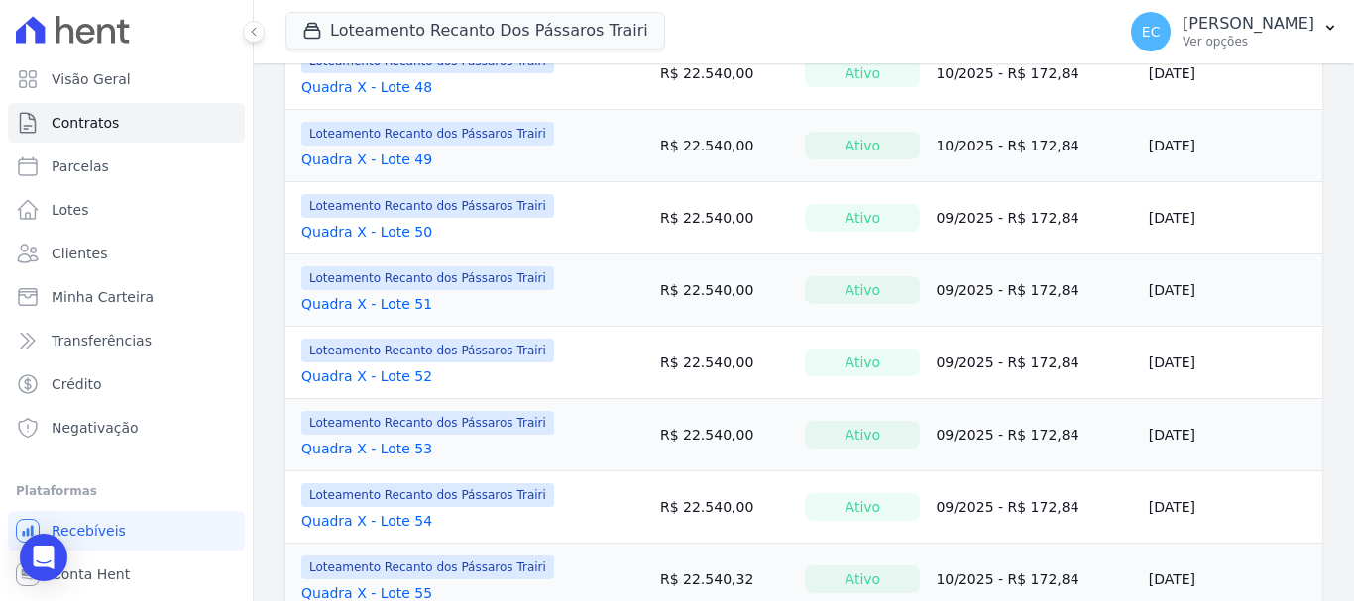
click at [381, 305] on link "Quadra X - Lote 51" at bounding box center [366, 304] width 131 height 20
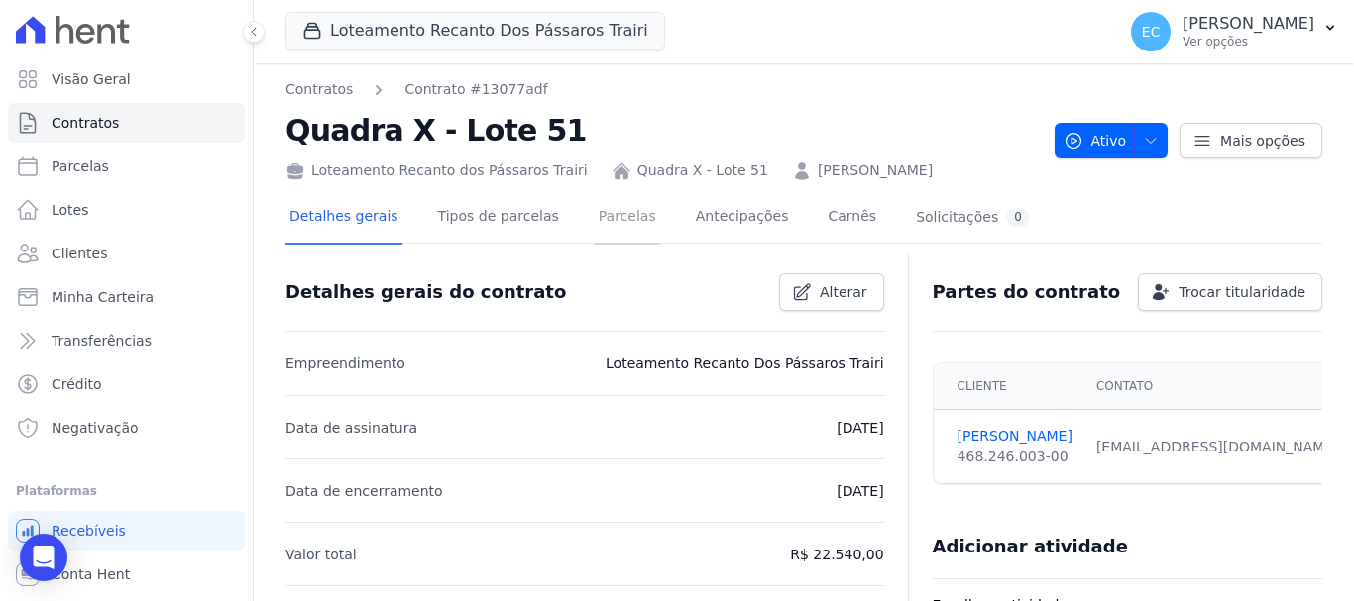
click at [605, 215] on link "Parcelas" at bounding box center [627, 218] width 65 height 53
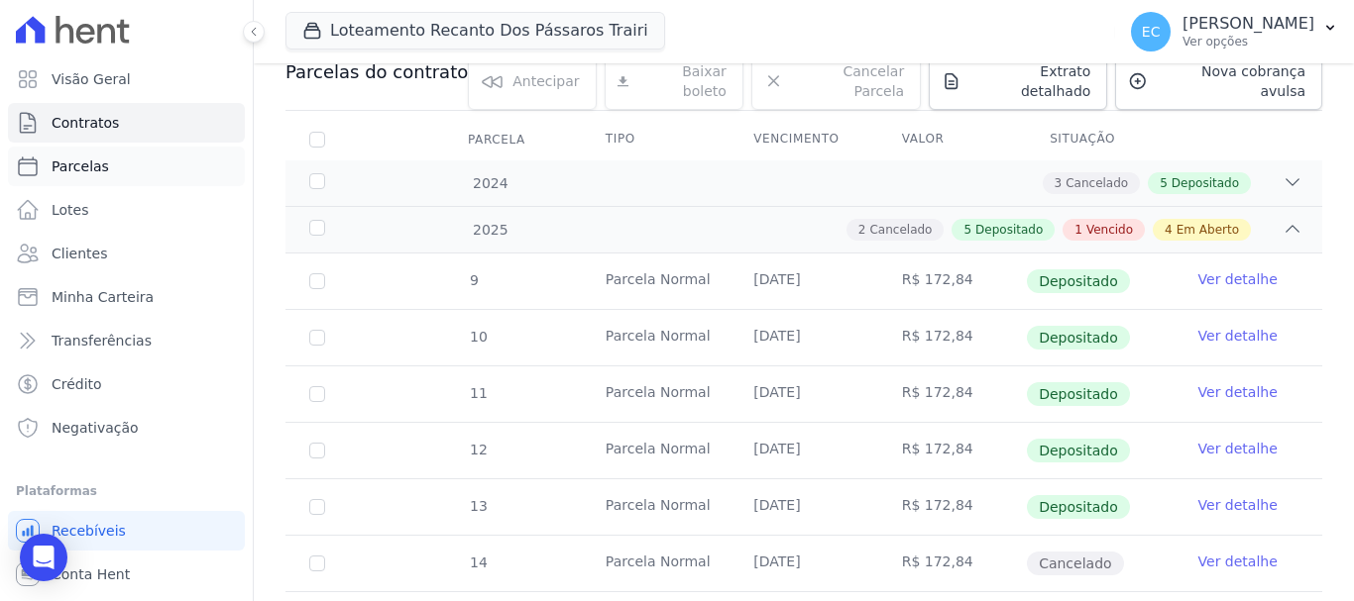
scroll to position [29, 0]
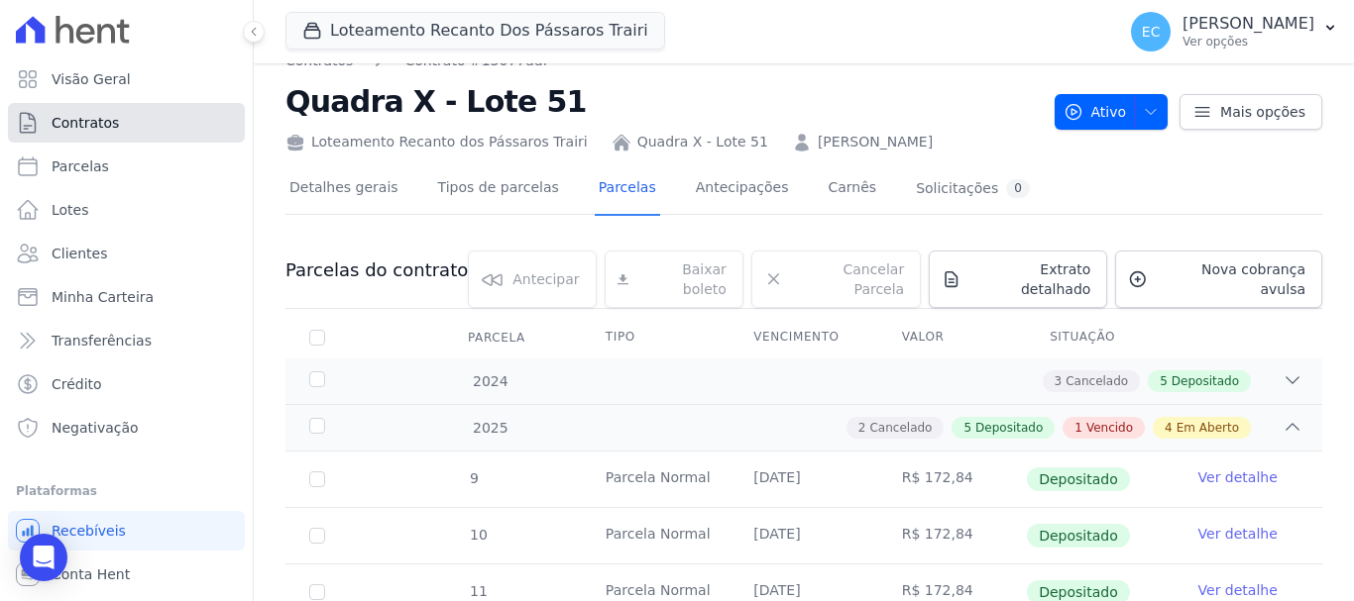
click at [140, 123] on link "Contratos" at bounding box center [126, 123] width 237 height 40
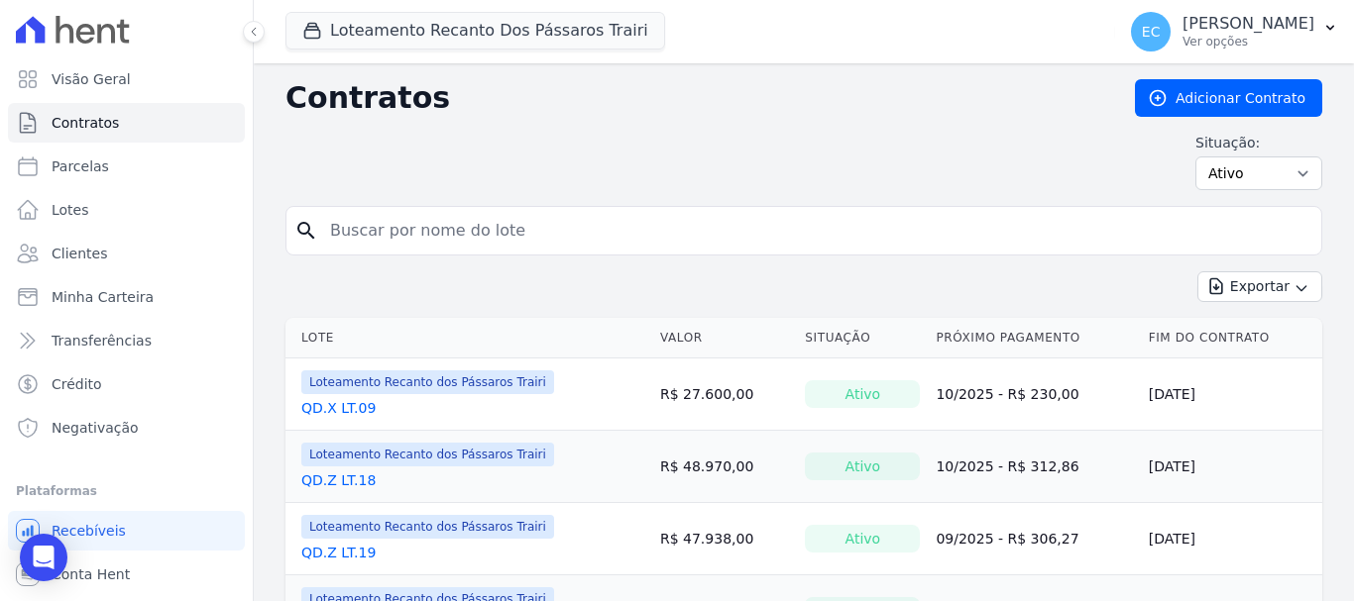
drag, startPoint x: 413, startPoint y: 164, endPoint x: 391, endPoint y: 215, distance: 55.0
click at [391, 215] on input "search" at bounding box center [815, 231] width 995 height 40
type input "v"
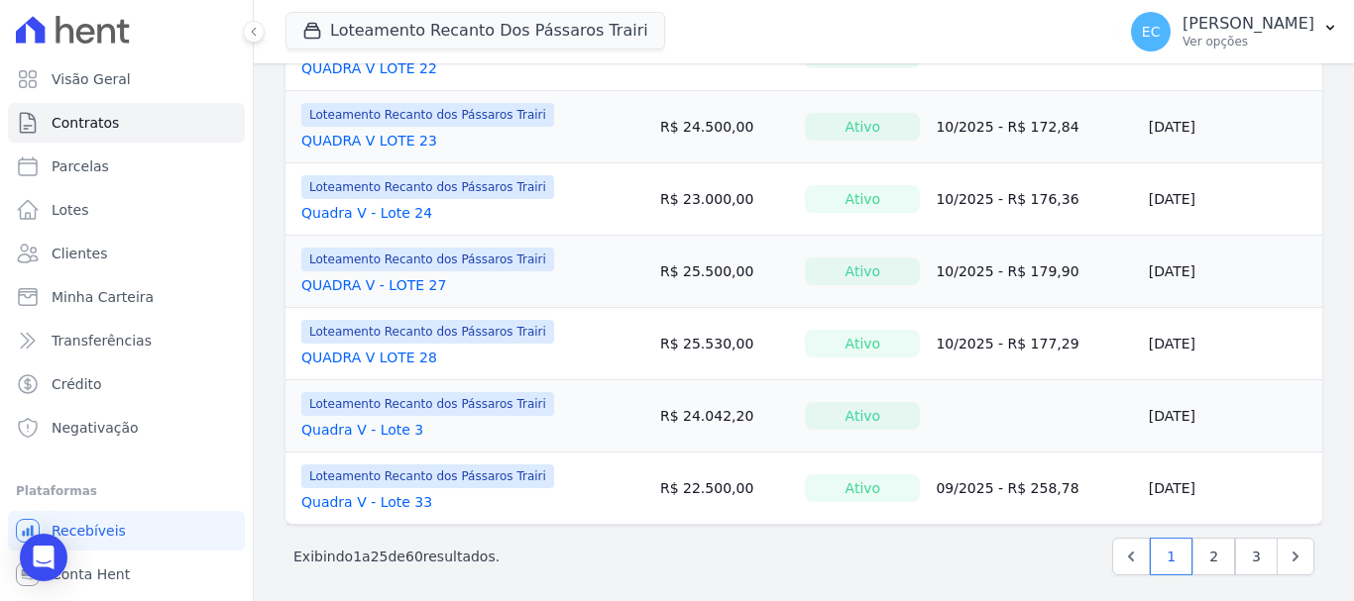
scroll to position [1652, 0]
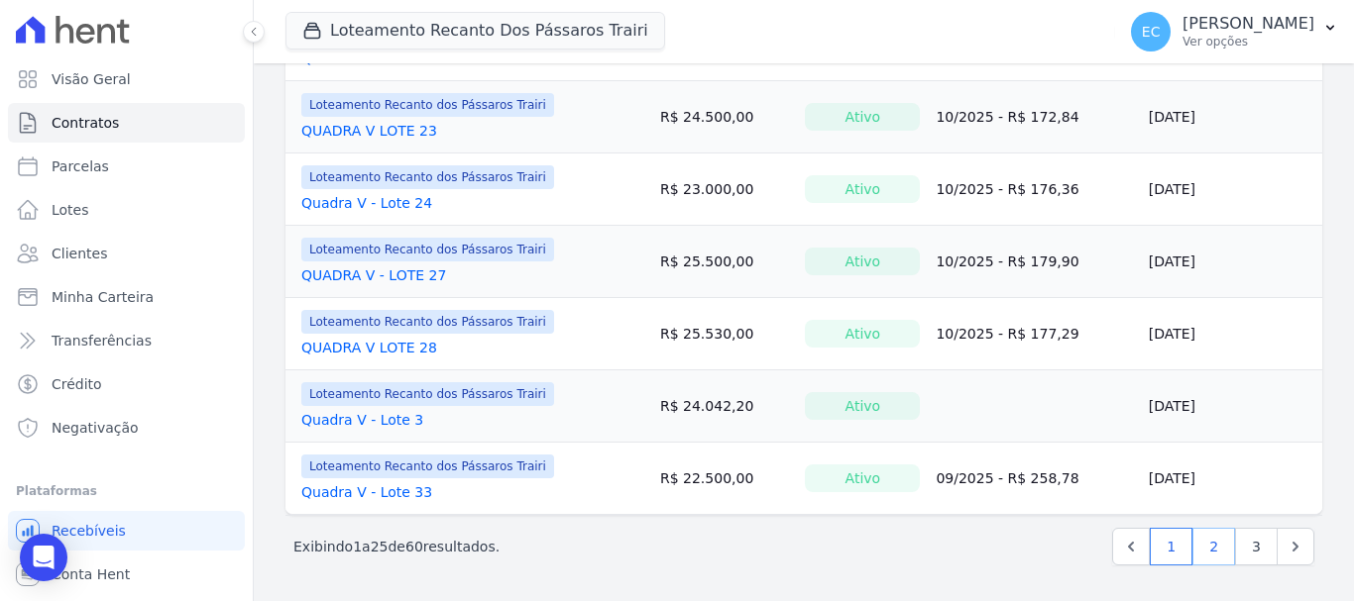
click at [1206, 544] on link "2" at bounding box center [1213, 547] width 43 height 38
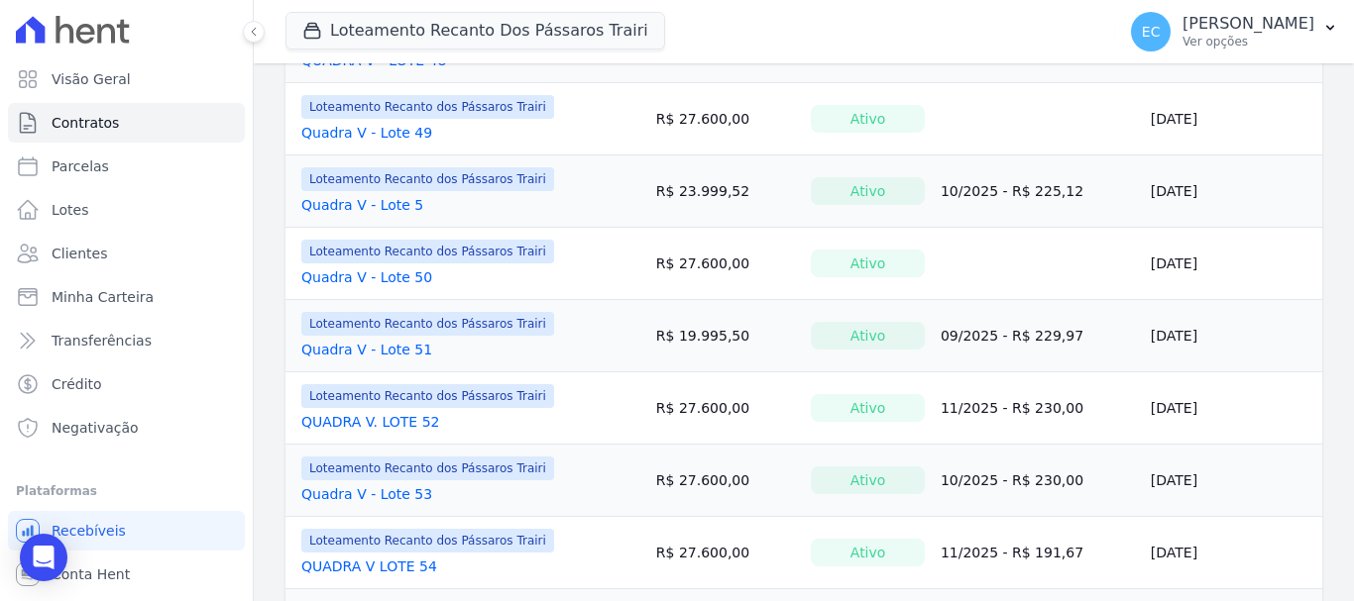
scroll to position [1652, 0]
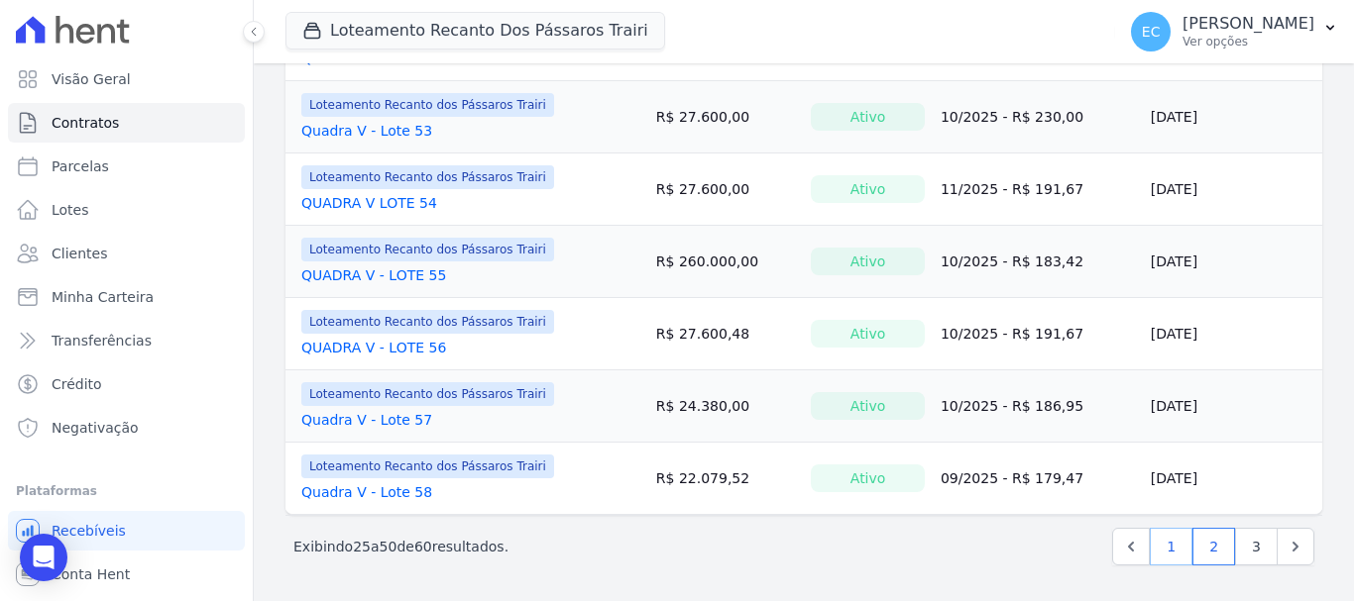
click at [1164, 540] on link "1" at bounding box center [1170, 547] width 43 height 38
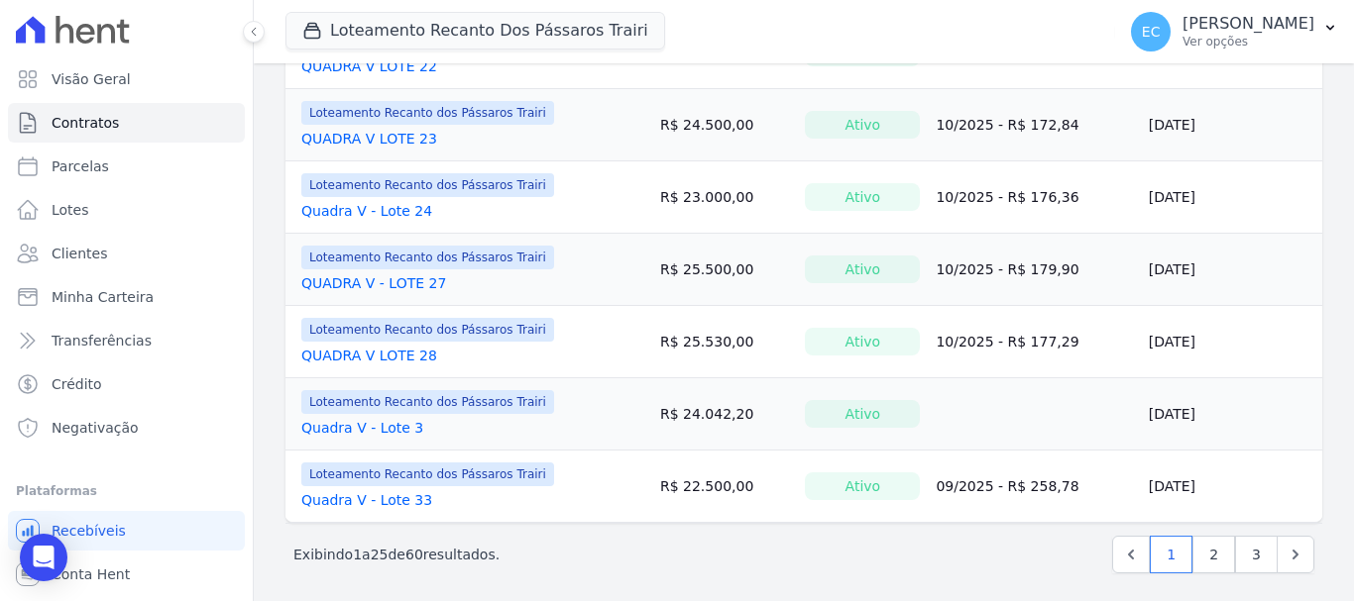
scroll to position [1652, 0]
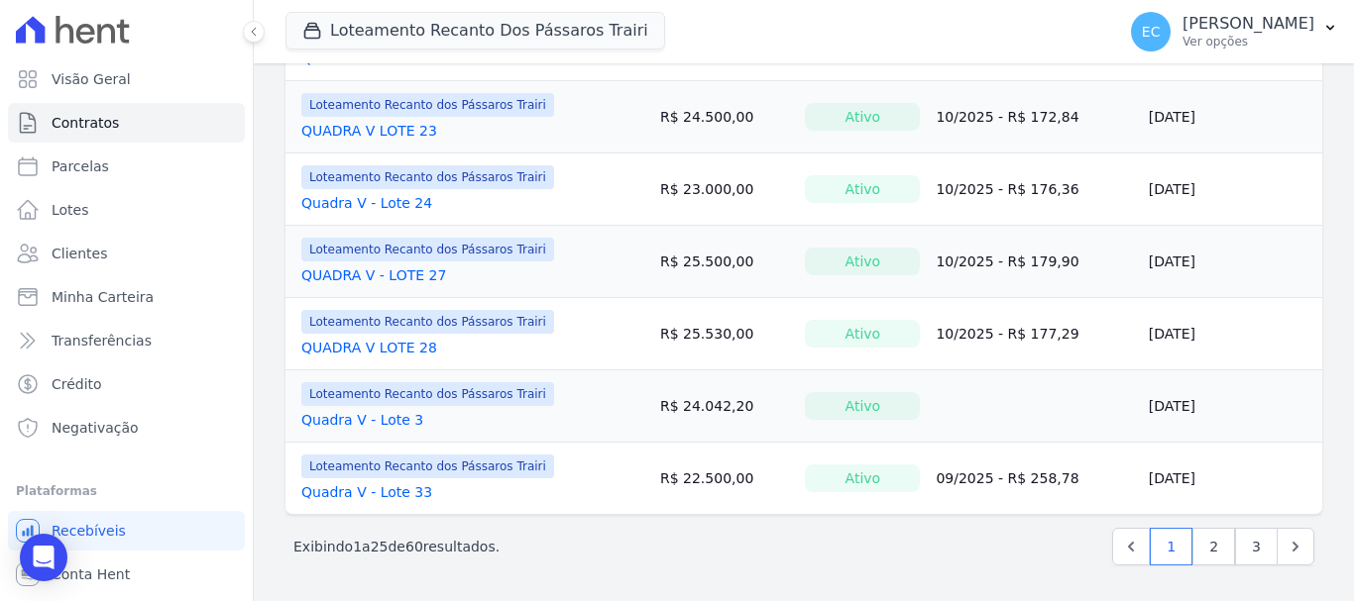
click at [406, 340] on link "QUADRA V LOTE 28" at bounding box center [369, 348] width 136 height 20
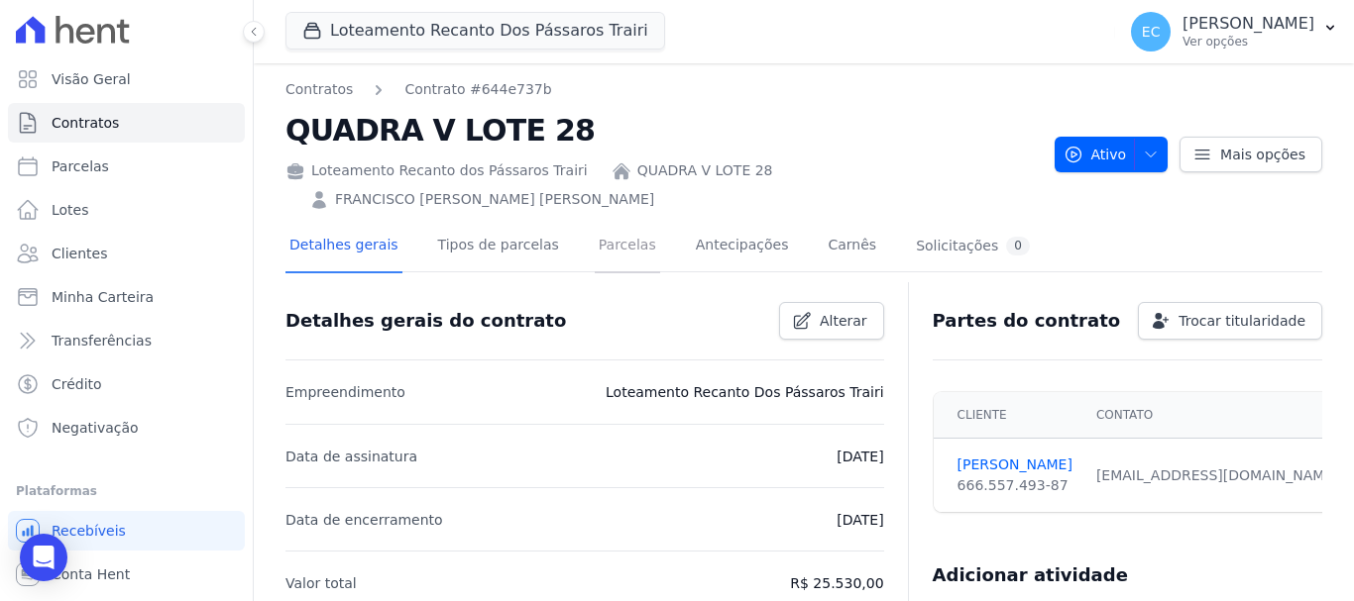
click at [595, 221] on link "Parcelas" at bounding box center [627, 247] width 65 height 53
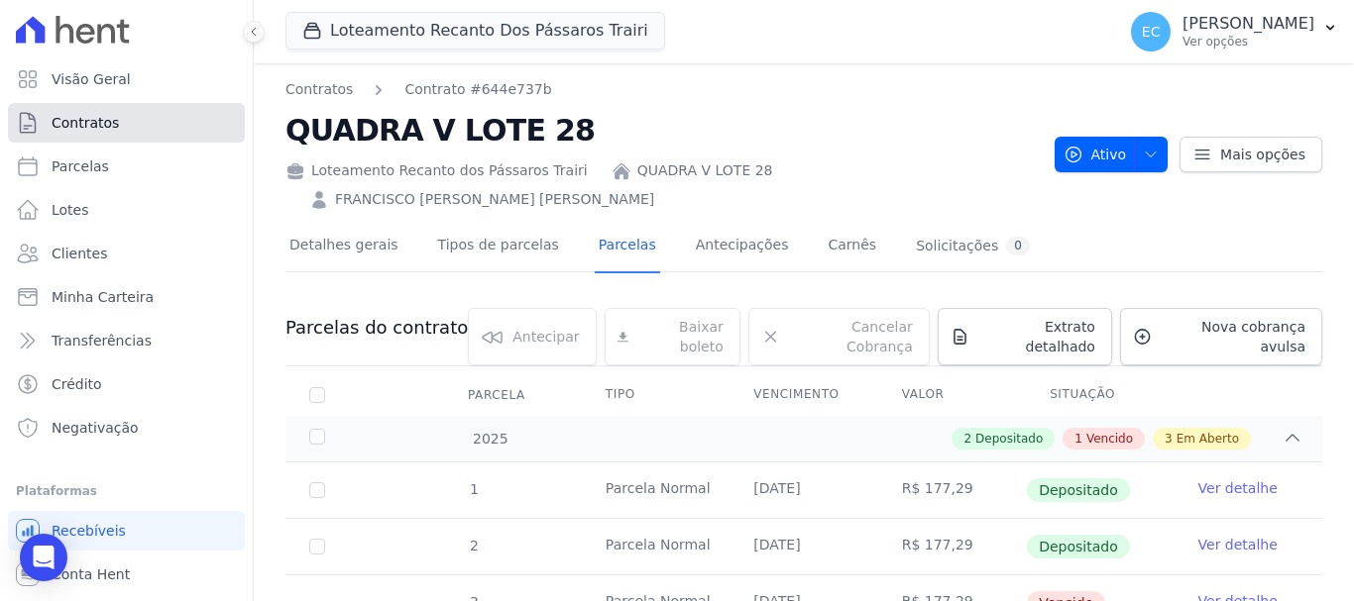
click at [137, 134] on link "Contratos" at bounding box center [126, 123] width 237 height 40
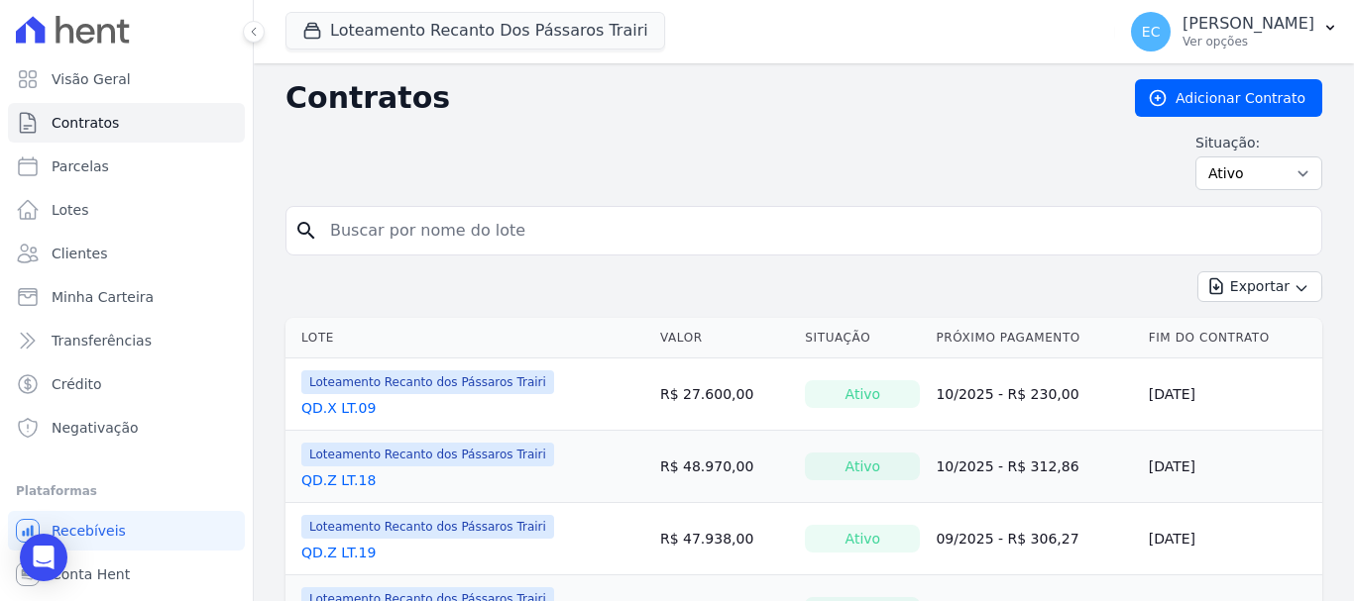
click at [389, 228] on input "search" at bounding box center [815, 231] width 995 height 40
type input "x"
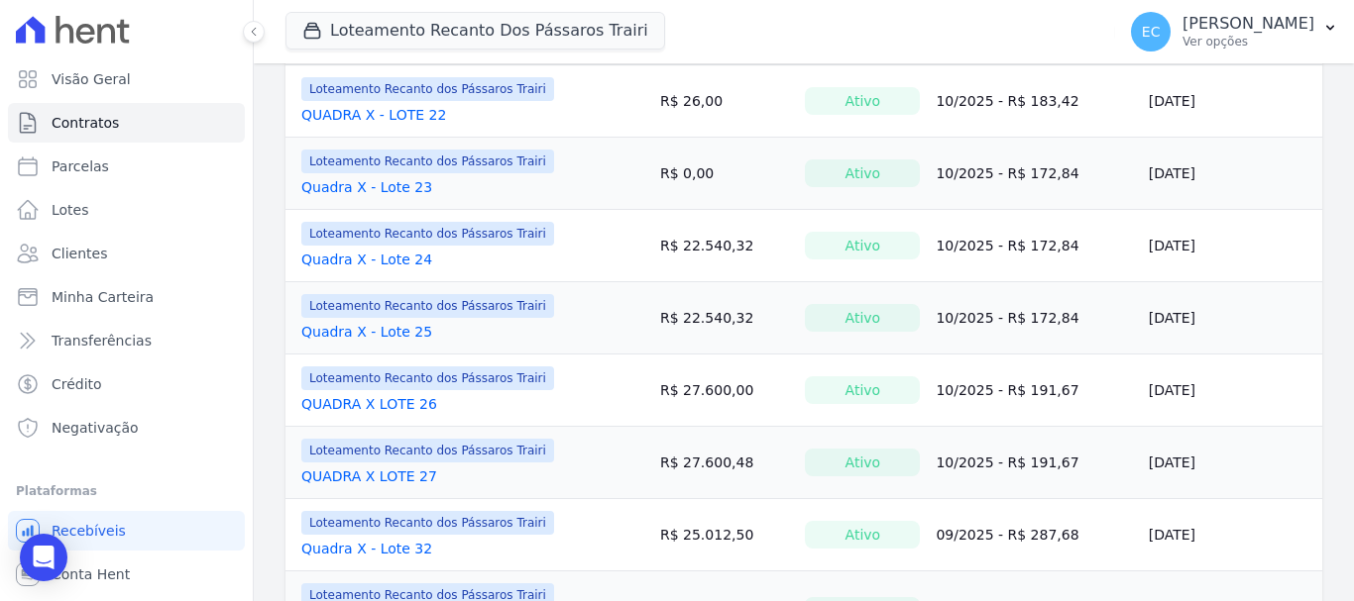
scroll to position [1660, 0]
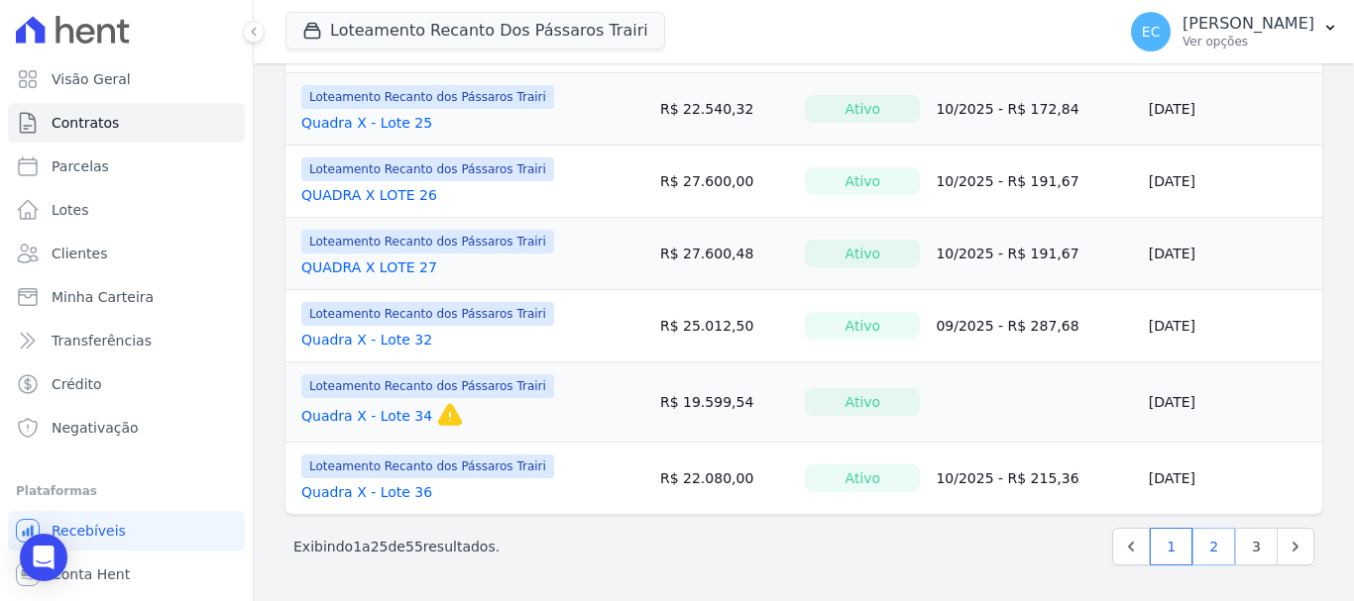
click at [1207, 533] on link "2" at bounding box center [1213, 547] width 43 height 38
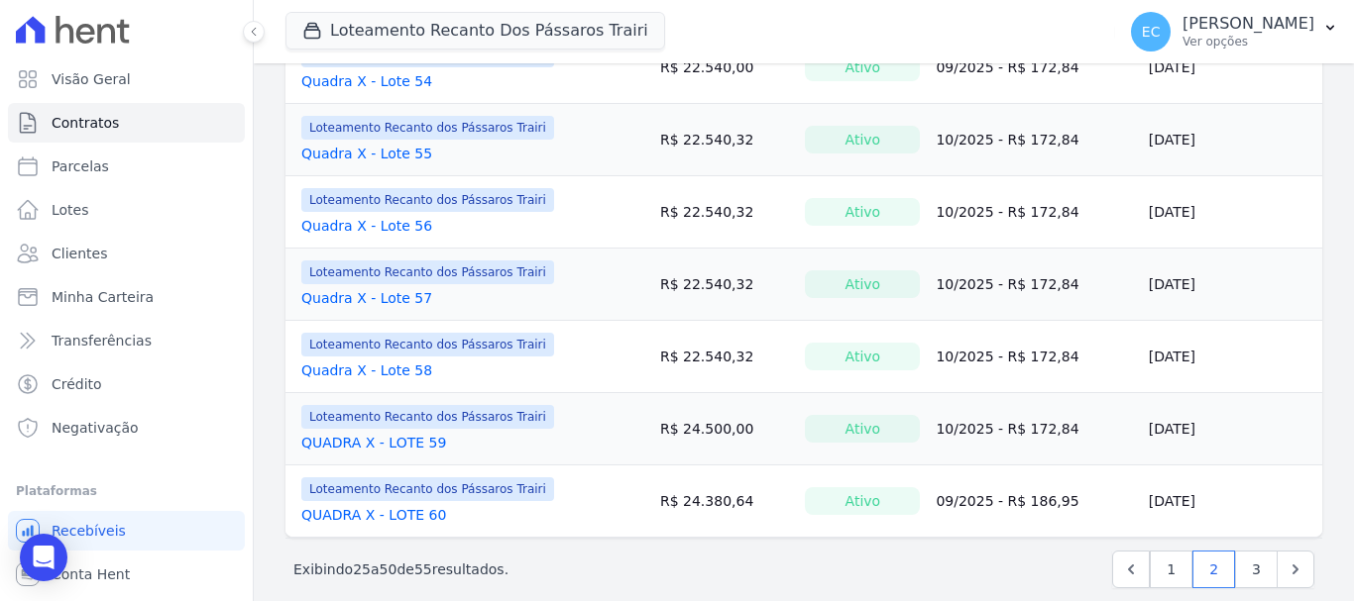
scroll to position [1652, 0]
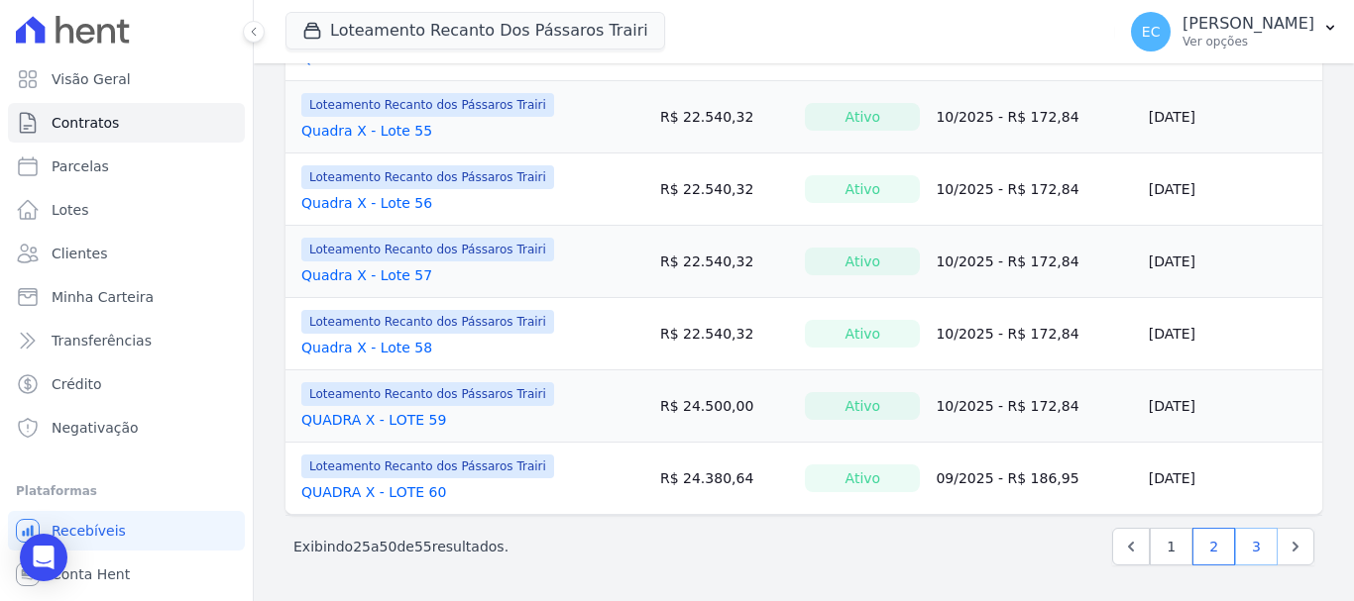
click at [1241, 544] on link "3" at bounding box center [1256, 547] width 43 height 38
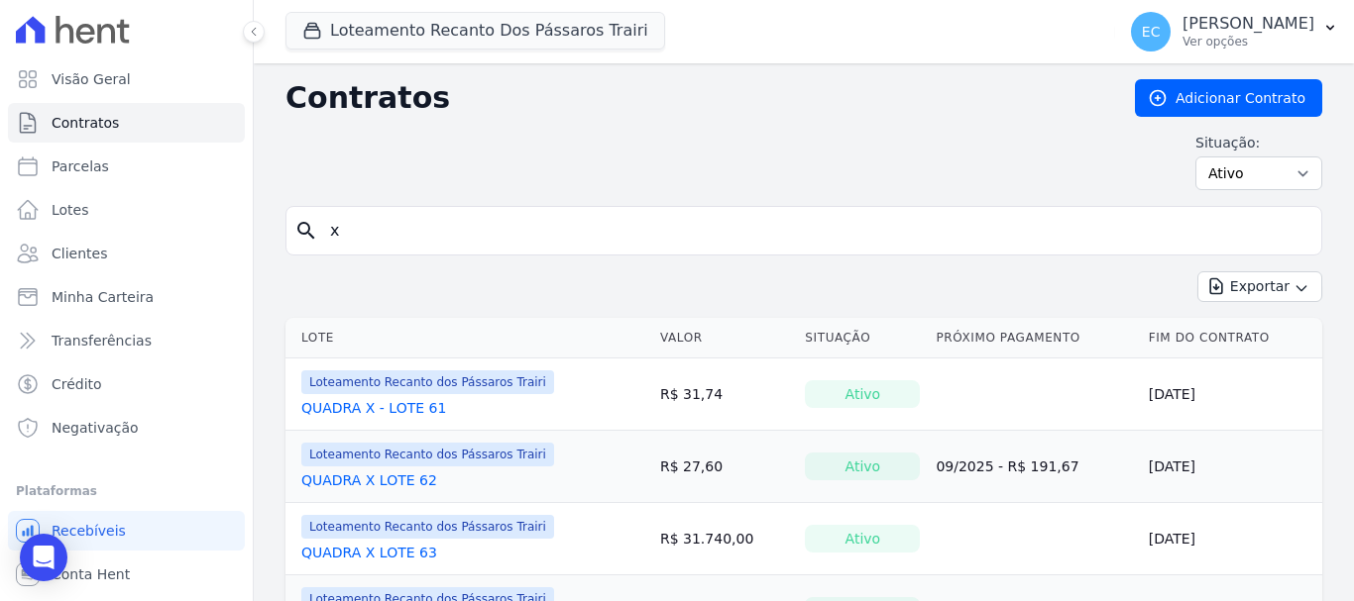
click at [421, 400] on link "QUADRA X - LOTE 61" at bounding box center [373, 408] width 145 height 20
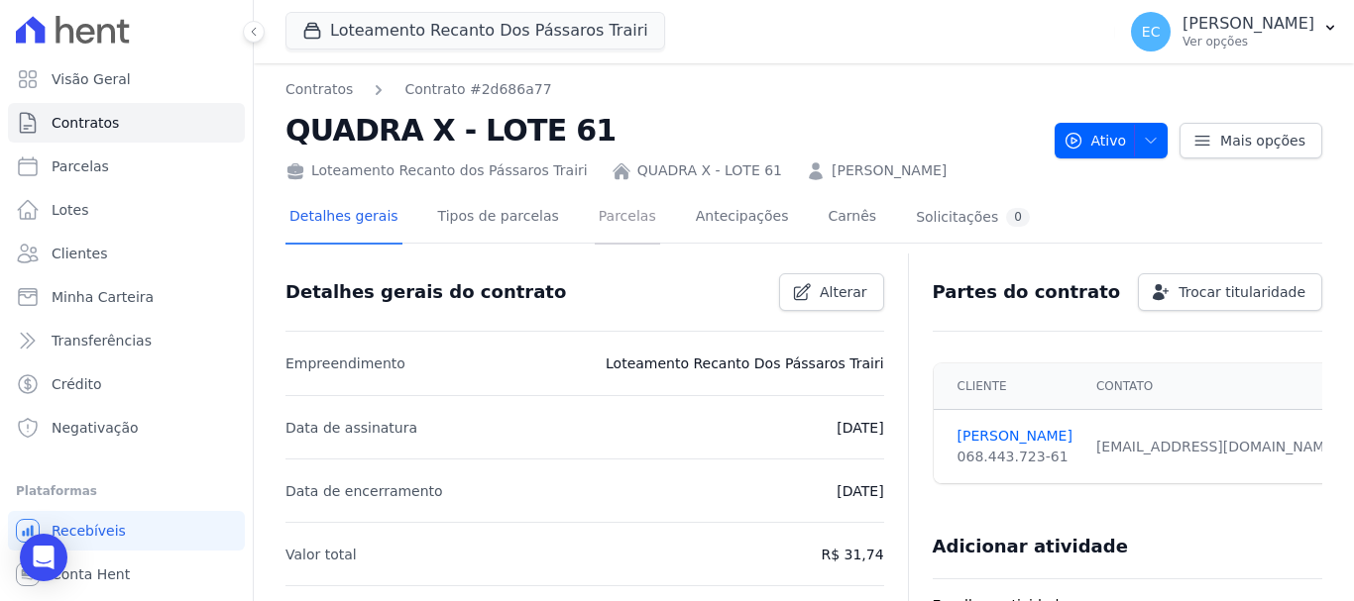
click at [626, 222] on link "Parcelas" at bounding box center [627, 218] width 65 height 53
